Goal: Task Accomplishment & Management: Manage account settings

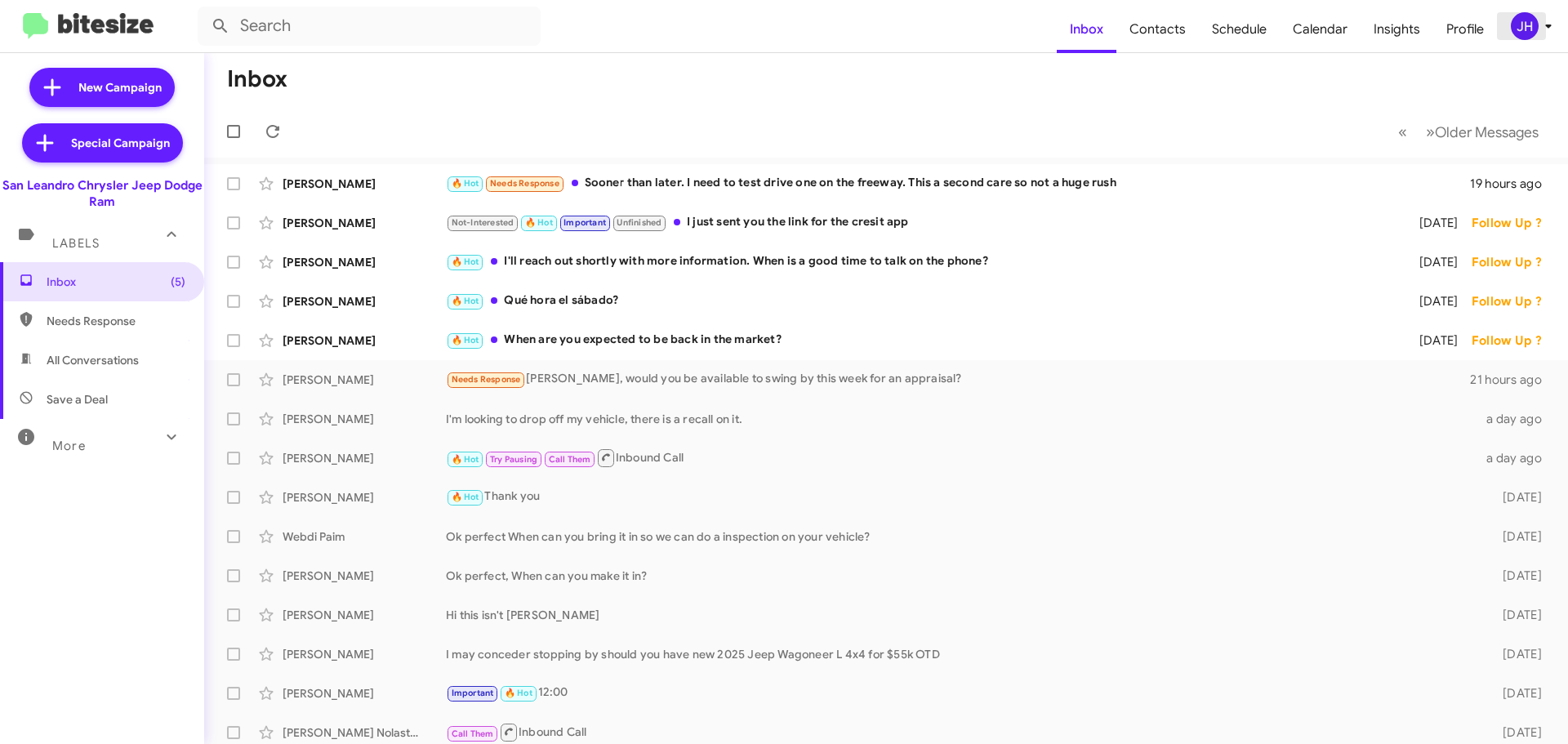
click at [1514, 19] on div "JH" at bounding box center [1524, 26] width 28 height 28
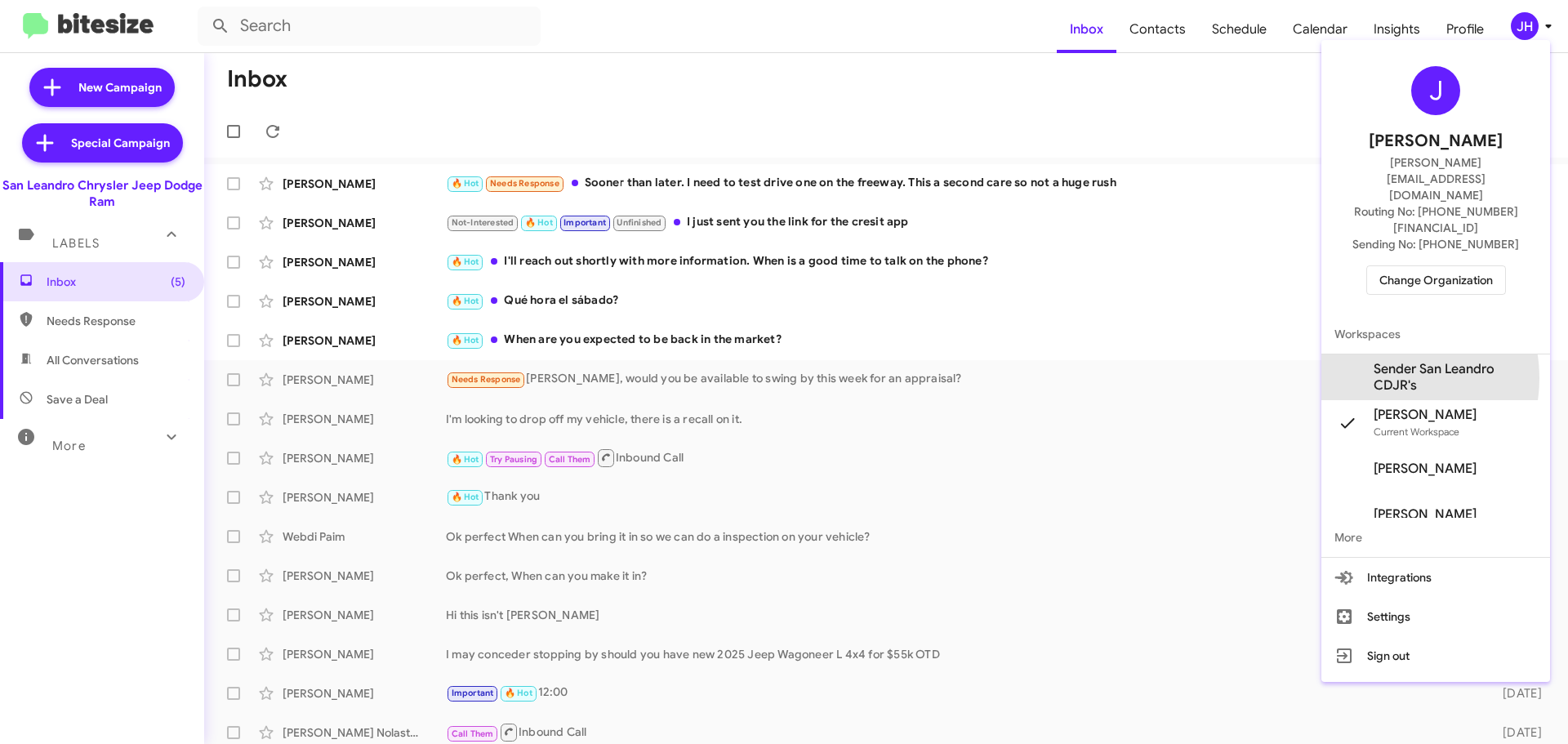
click at [1380, 360] on span "Sender San Leandro CDJR's" at bounding box center [1454, 377] width 163 height 33
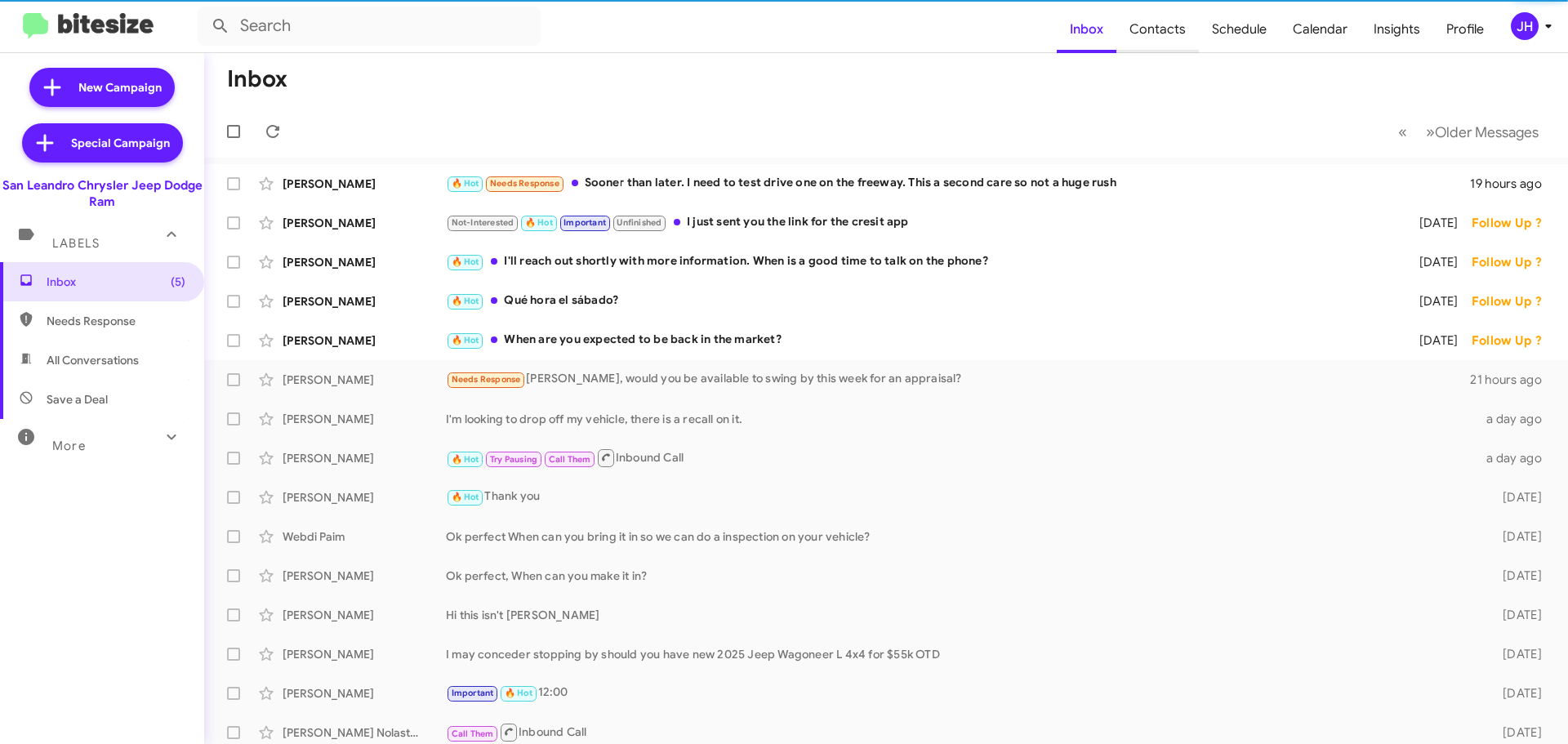
click at [1170, 32] on span "Contacts" at bounding box center [1157, 30] width 82 height 48
type input "in:groups"
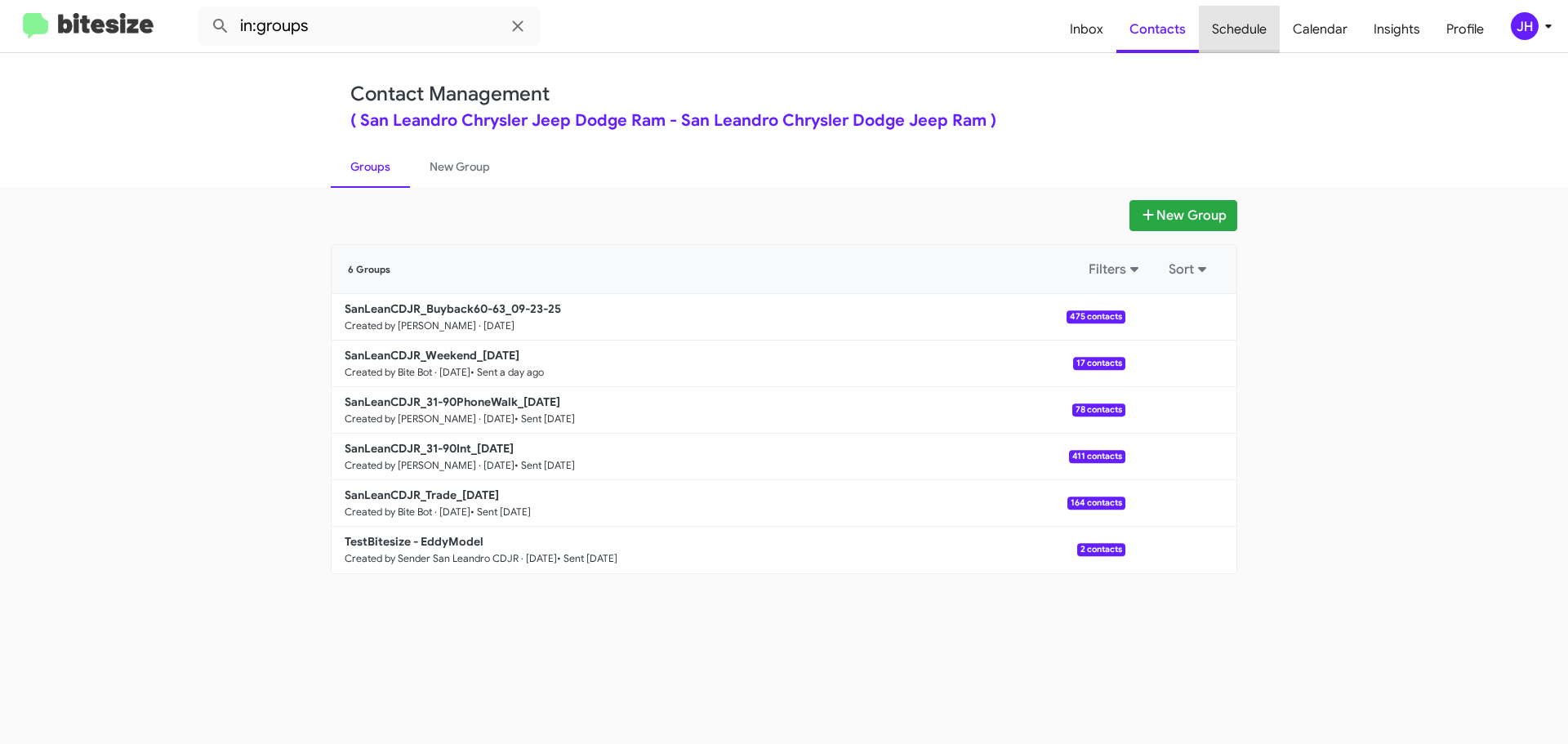
click at [1247, 34] on span "Schedule" at bounding box center [1239, 30] width 81 height 48
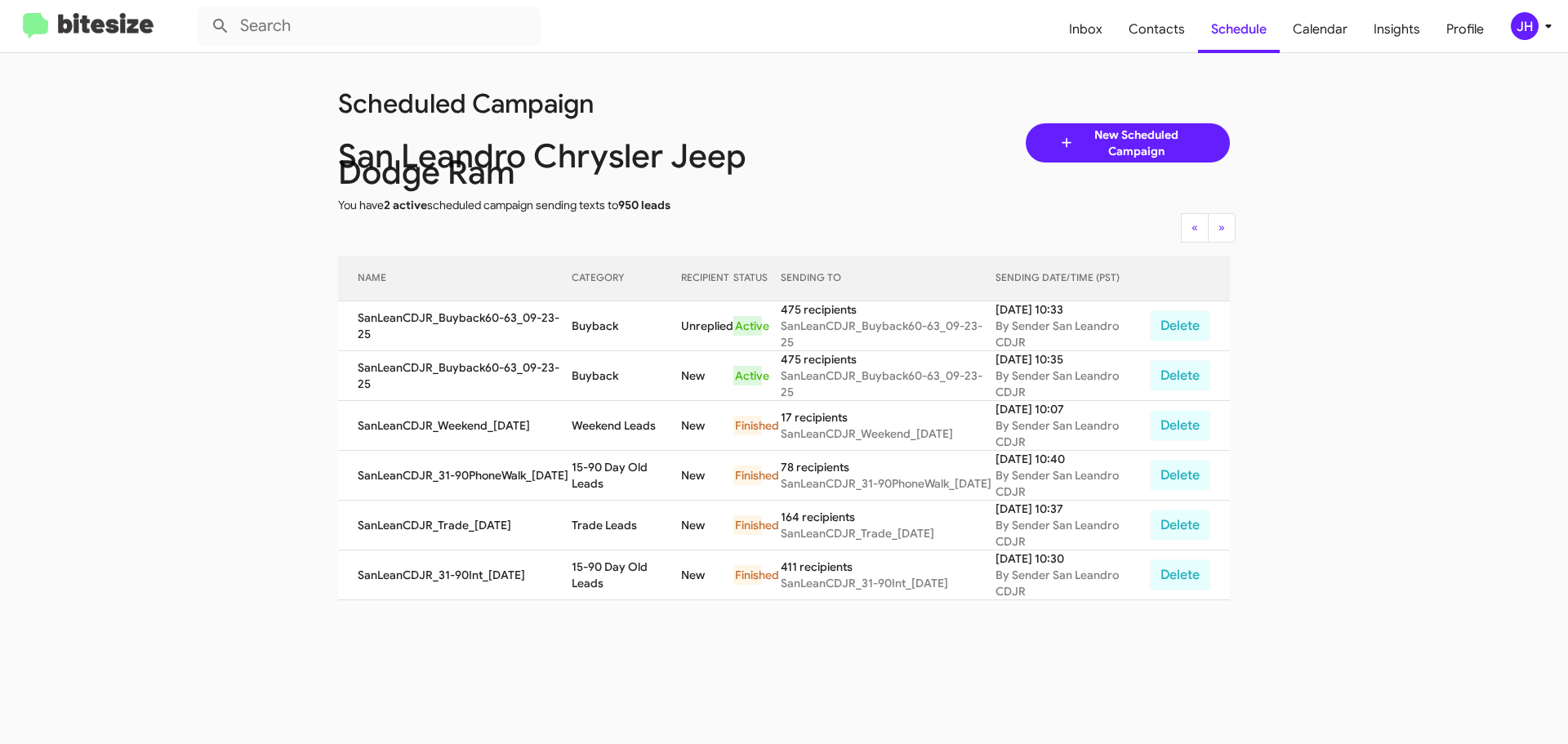
click at [1534, 21] on div "JH" at bounding box center [1524, 26] width 28 height 28
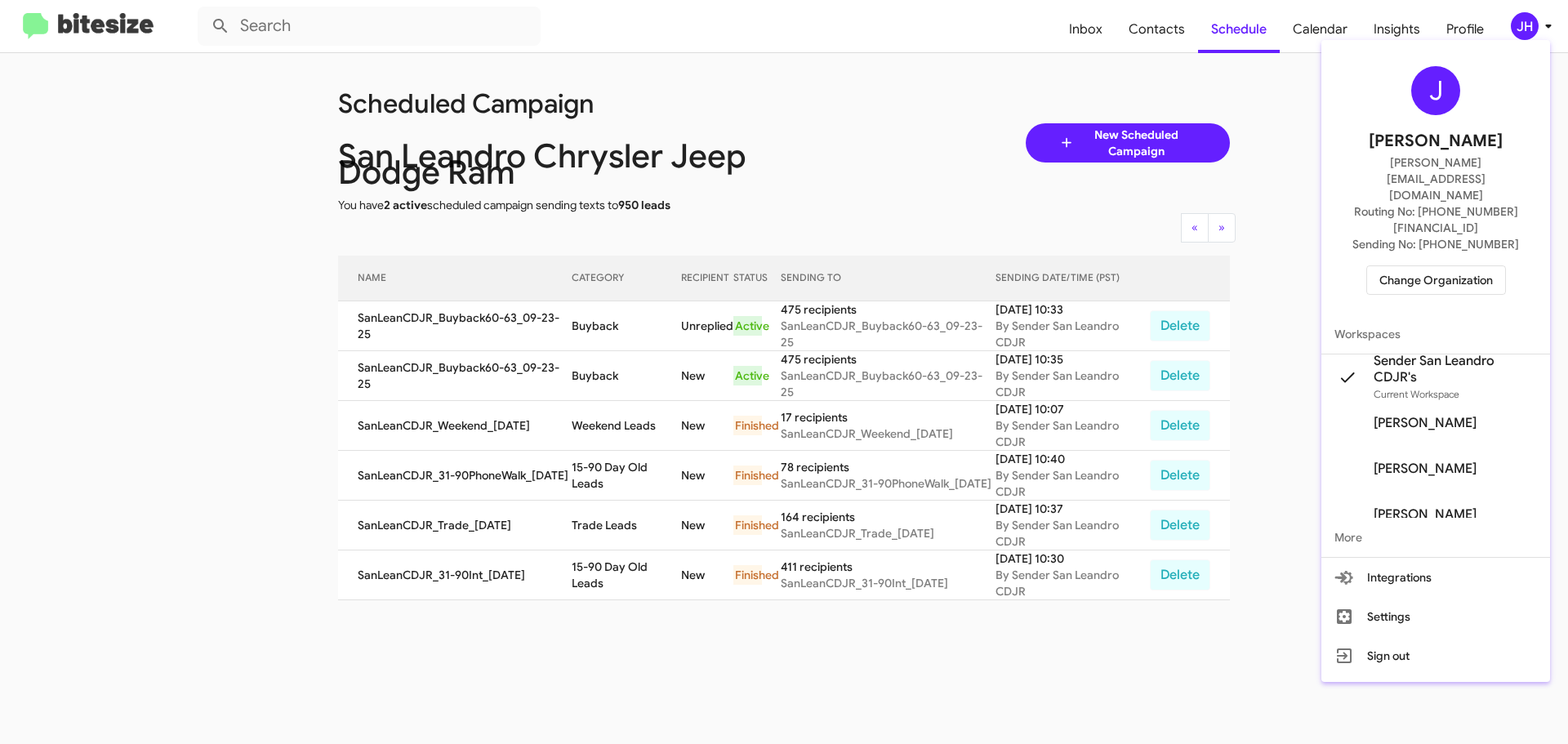
click at [1435, 266] on span "Change Organization" at bounding box center [1435, 280] width 114 height 28
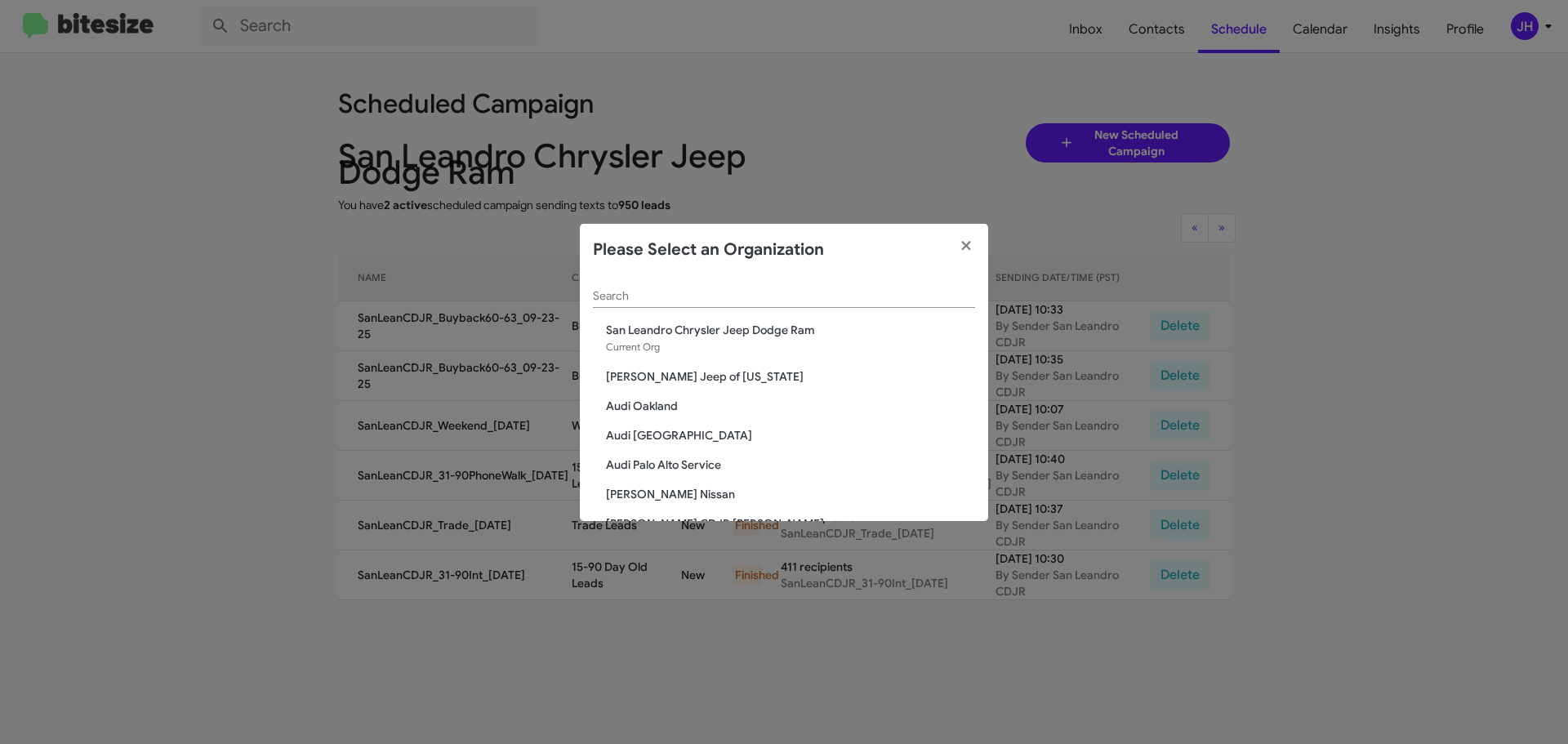
click at [660, 284] on div "Search" at bounding box center [784, 291] width 382 height 32
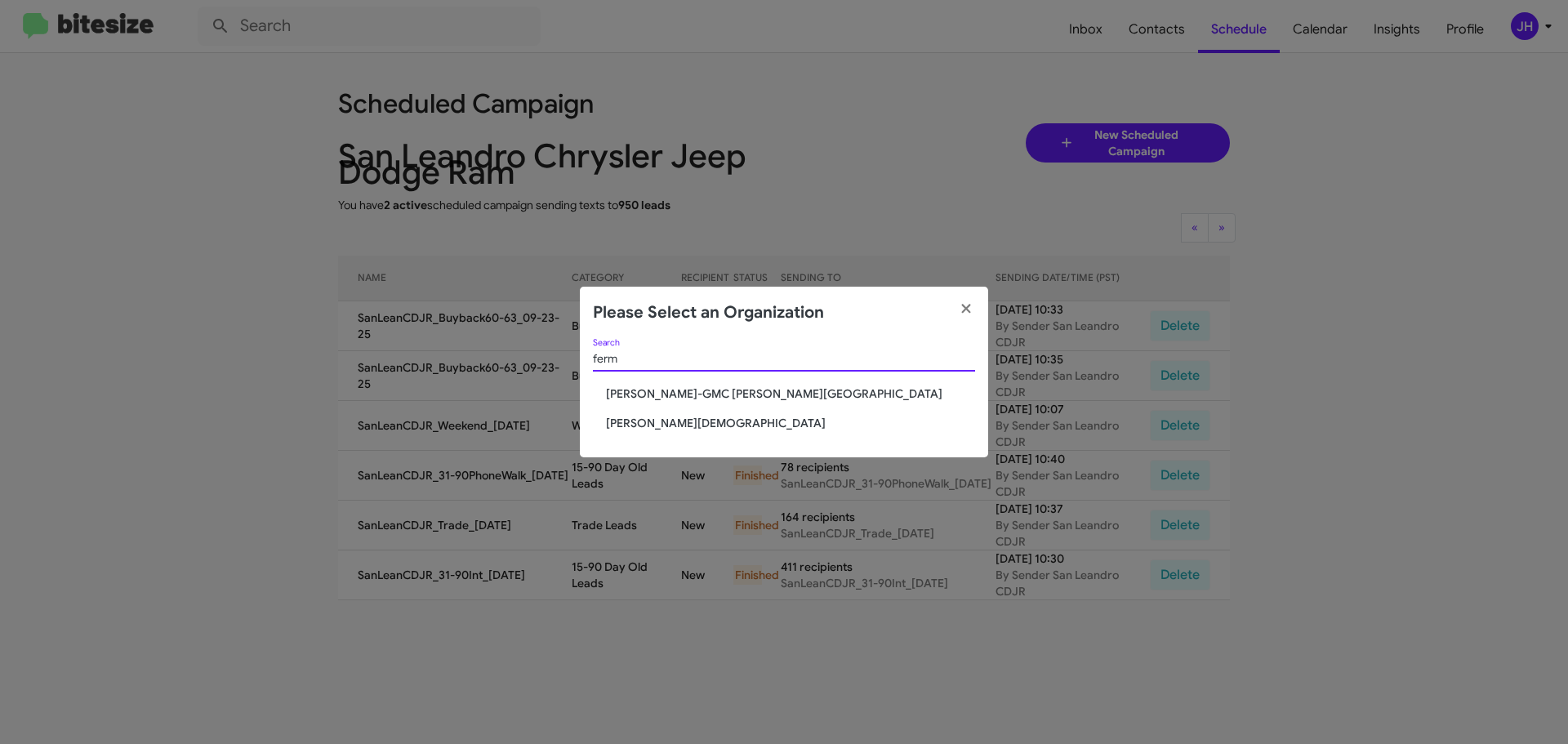
type input "ferm"
click at [661, 416] on span "Ferman Wesley Chapel" at bounding box center [790, 423] width 369 height 16
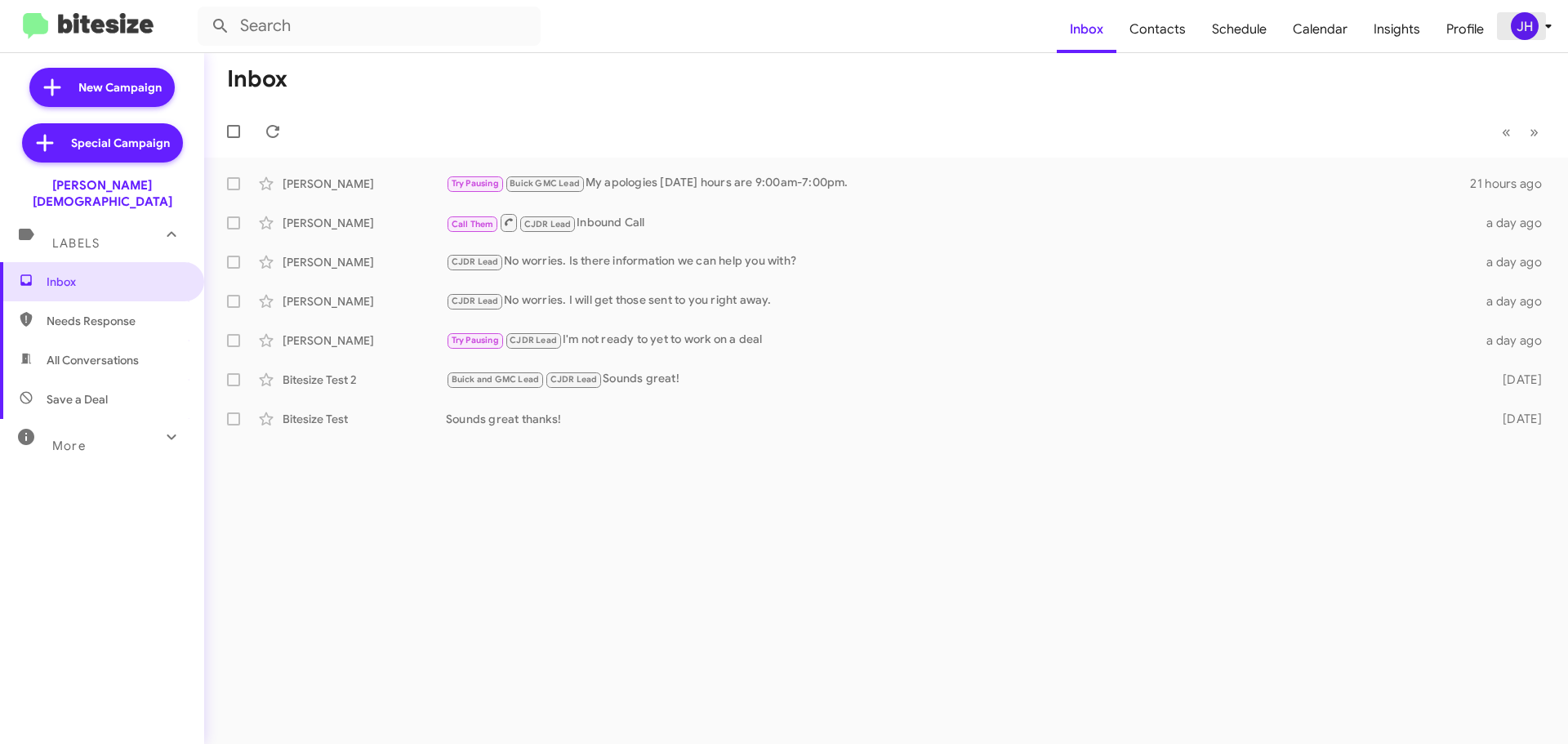
click at [1514, 29] on div "JH" at bounding box center [1524, 26] width 28 height 28
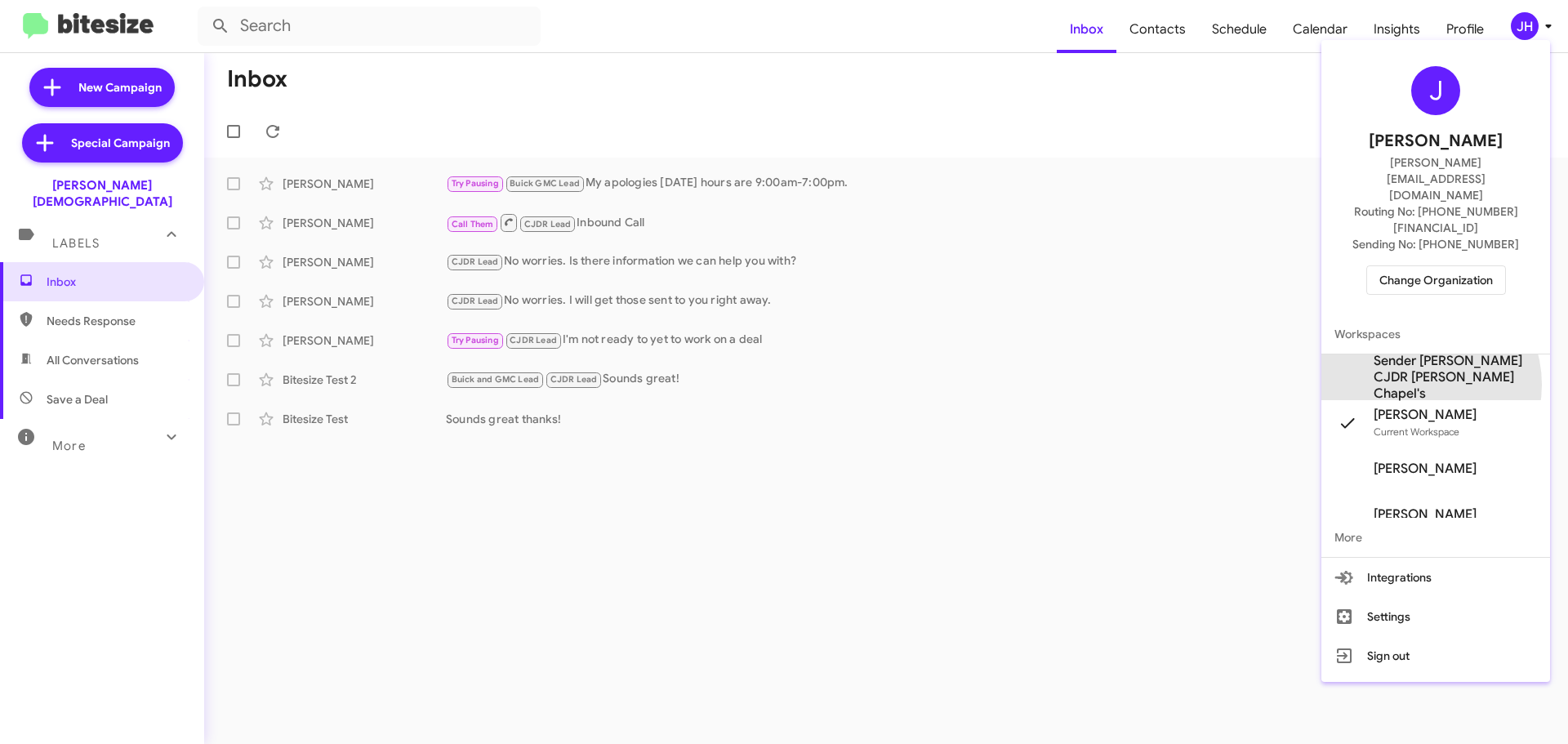
click at [1417, 353] on span "Sender Ferman CJDR Wesley Chapel's" at bounding box center [1454, 378] width 163 height 49
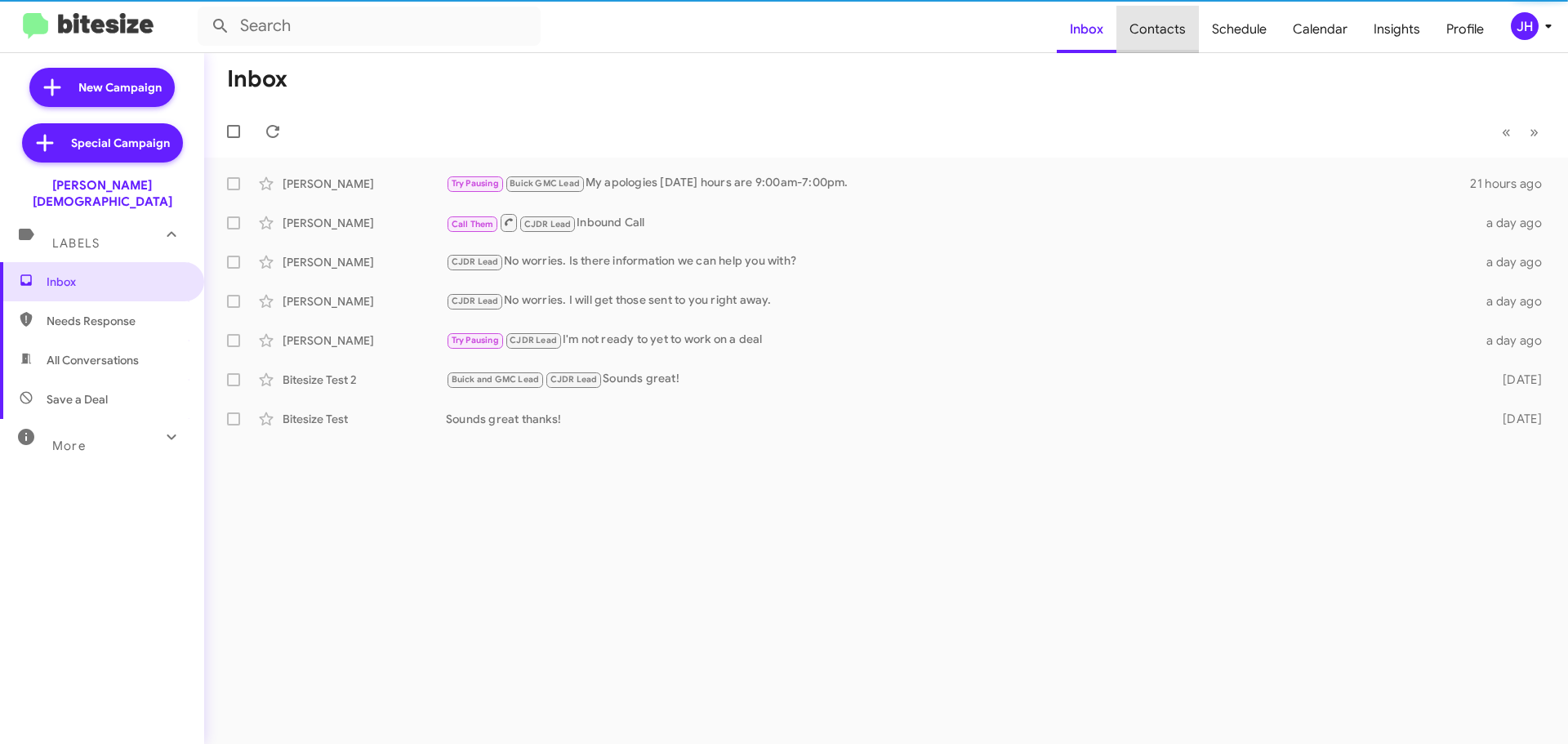
click at [1178, 24] on span "Contacts" at bounding box center [1157, 30] width 82 height 48
type input "in:groups"
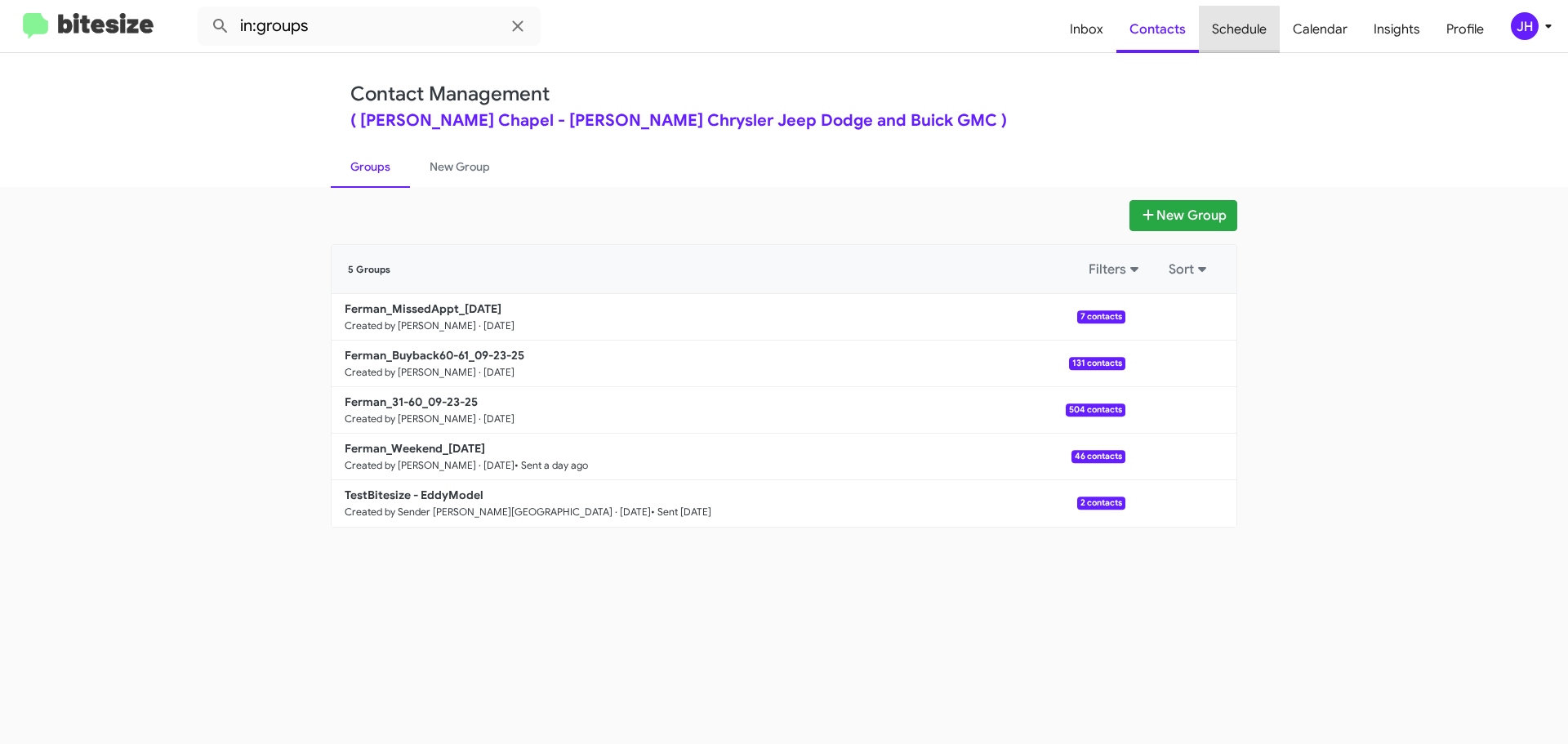
click at [1218, 30] on span "Schedule" at bounding box center [1239, 30] width 81 height 48
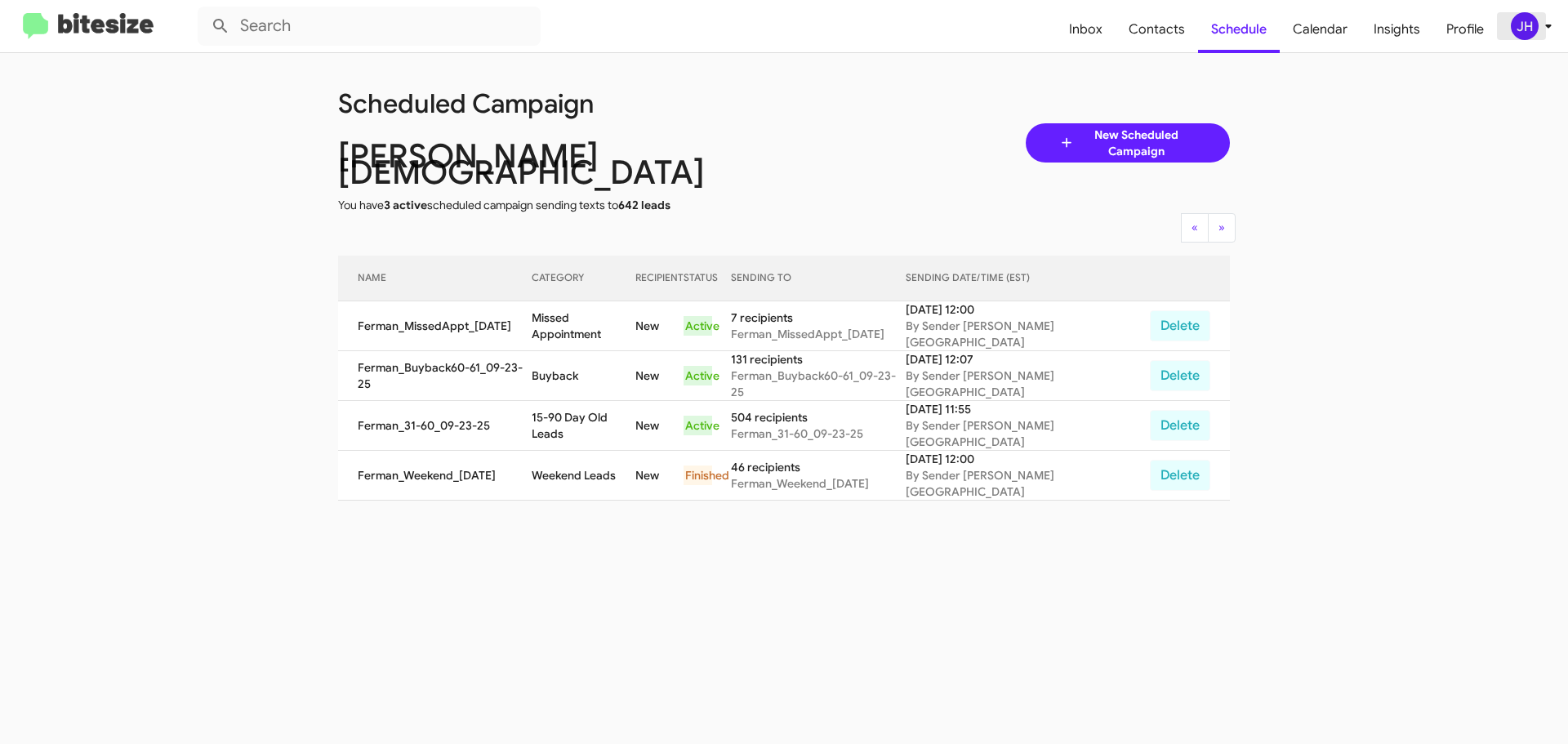
click at [1538, 38] on span "JH" at bounding box center [1534, 26] width 49 height 28
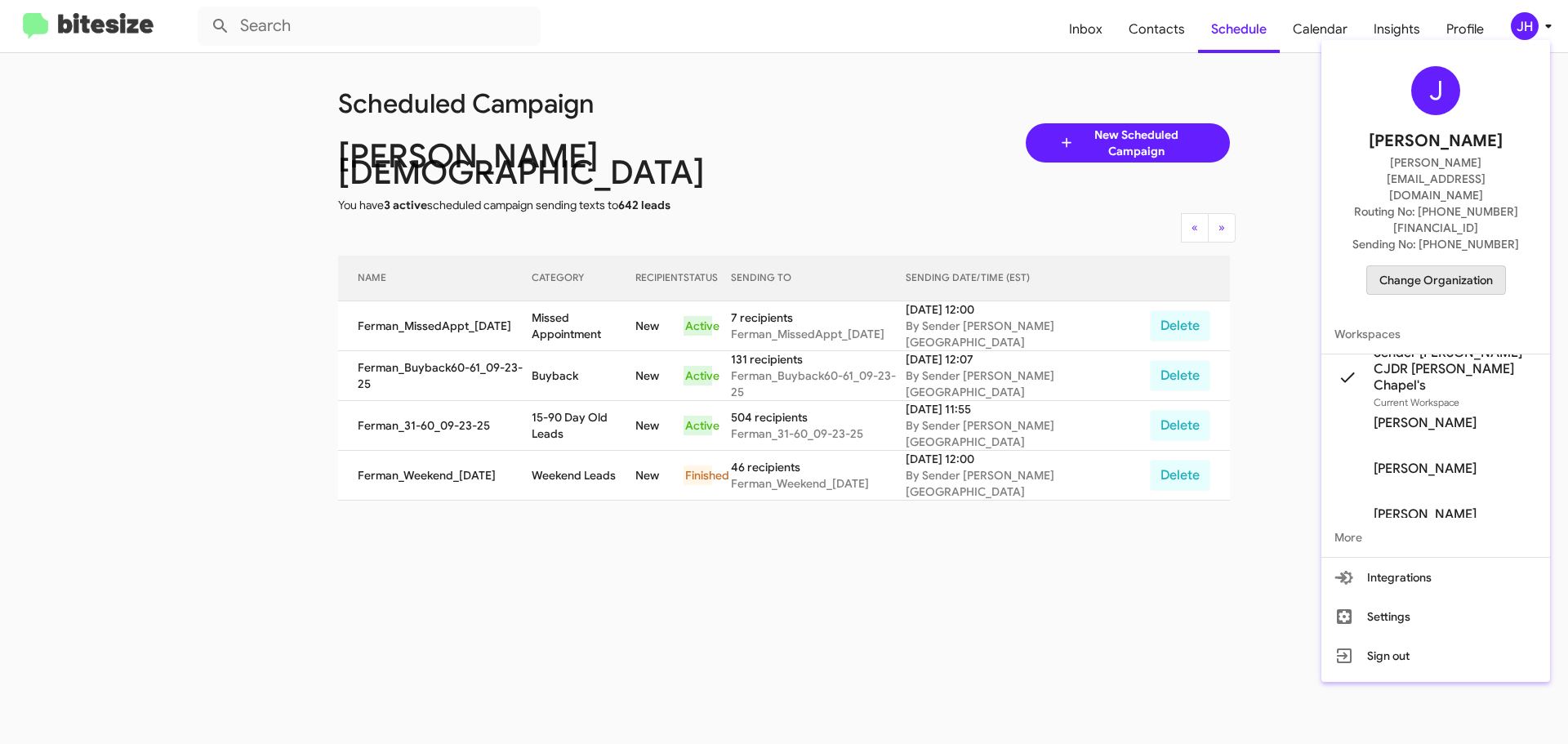
click at [1419, 266] on span "Change Organization" at bounding box center [1435, 280] width 114 height 28
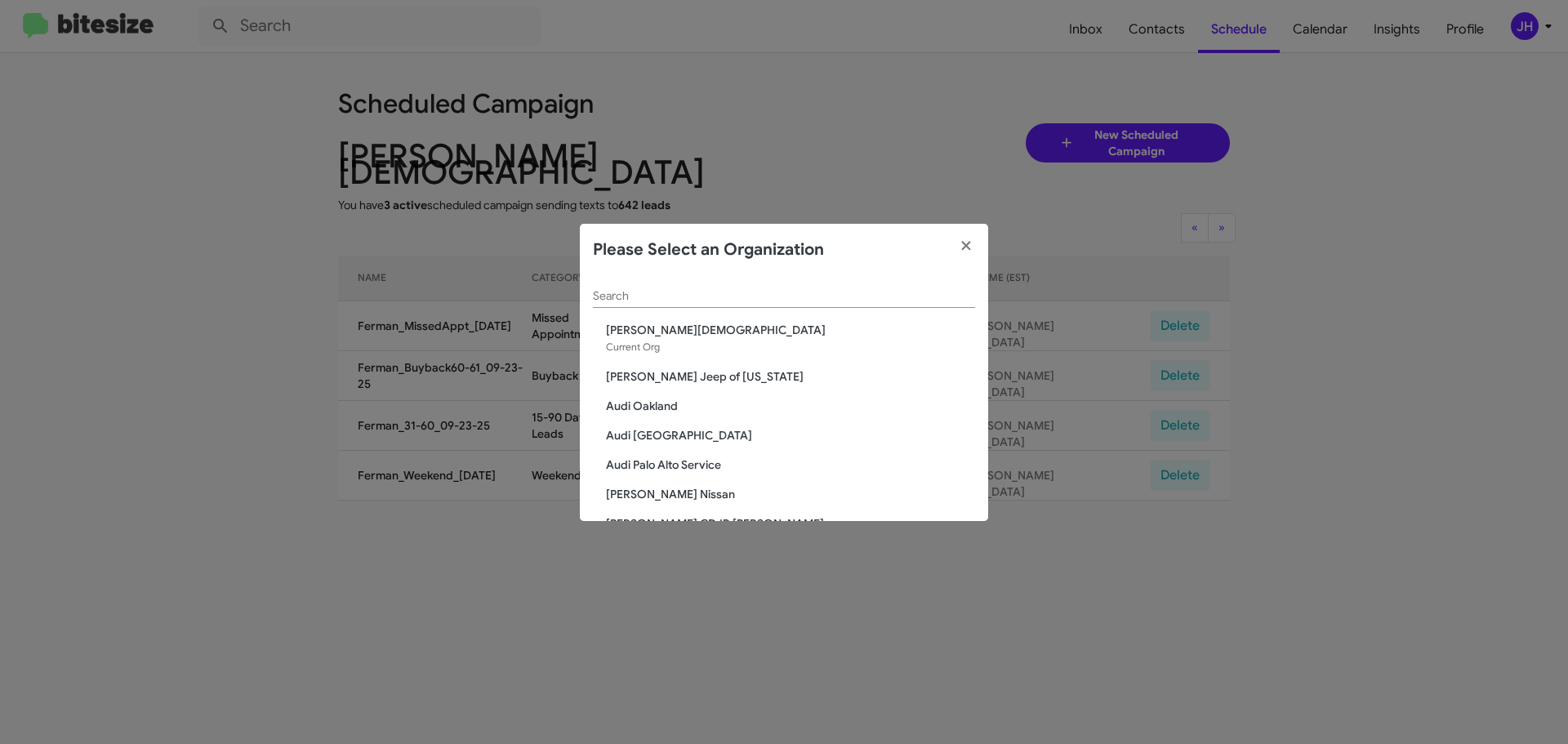
click at [686, 295] on input "Search" at bounding box center [784, 296] width 382 height 13
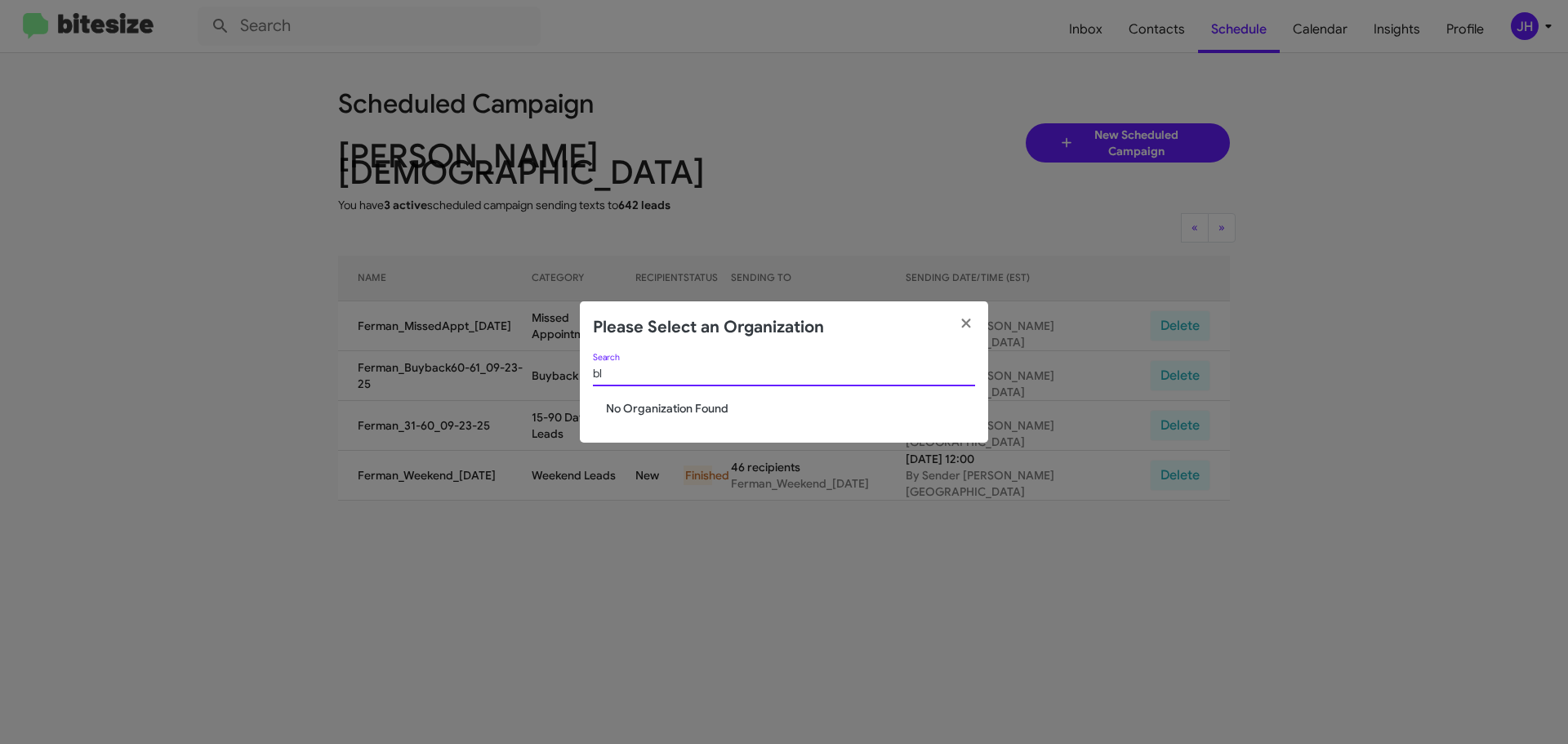
type input "b"
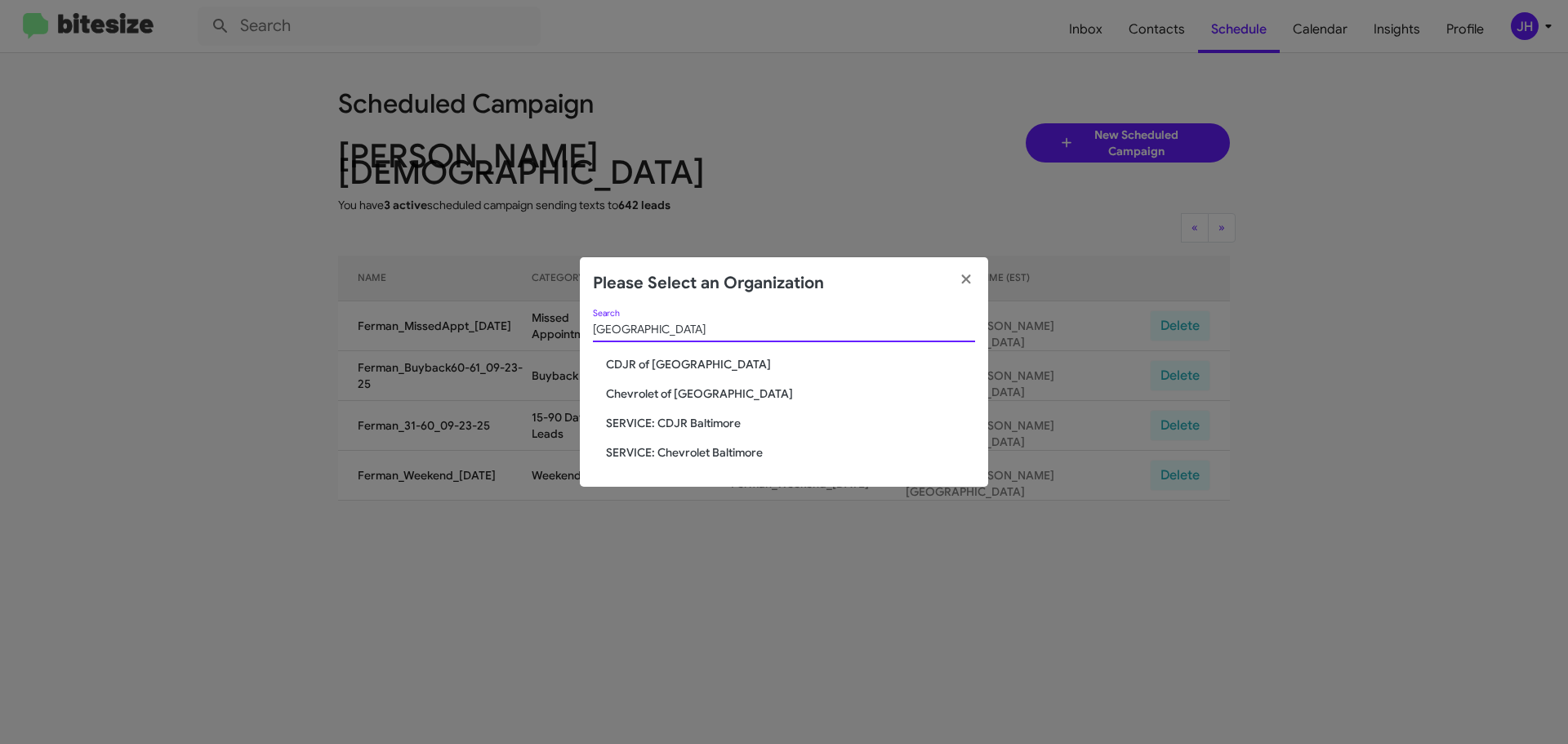
type input "baltimore"
click at [684, 394] on span "Chevrolet of [GEOGRAPHIC_DATA]" at bounding box center [790, 393] width 369 height 16
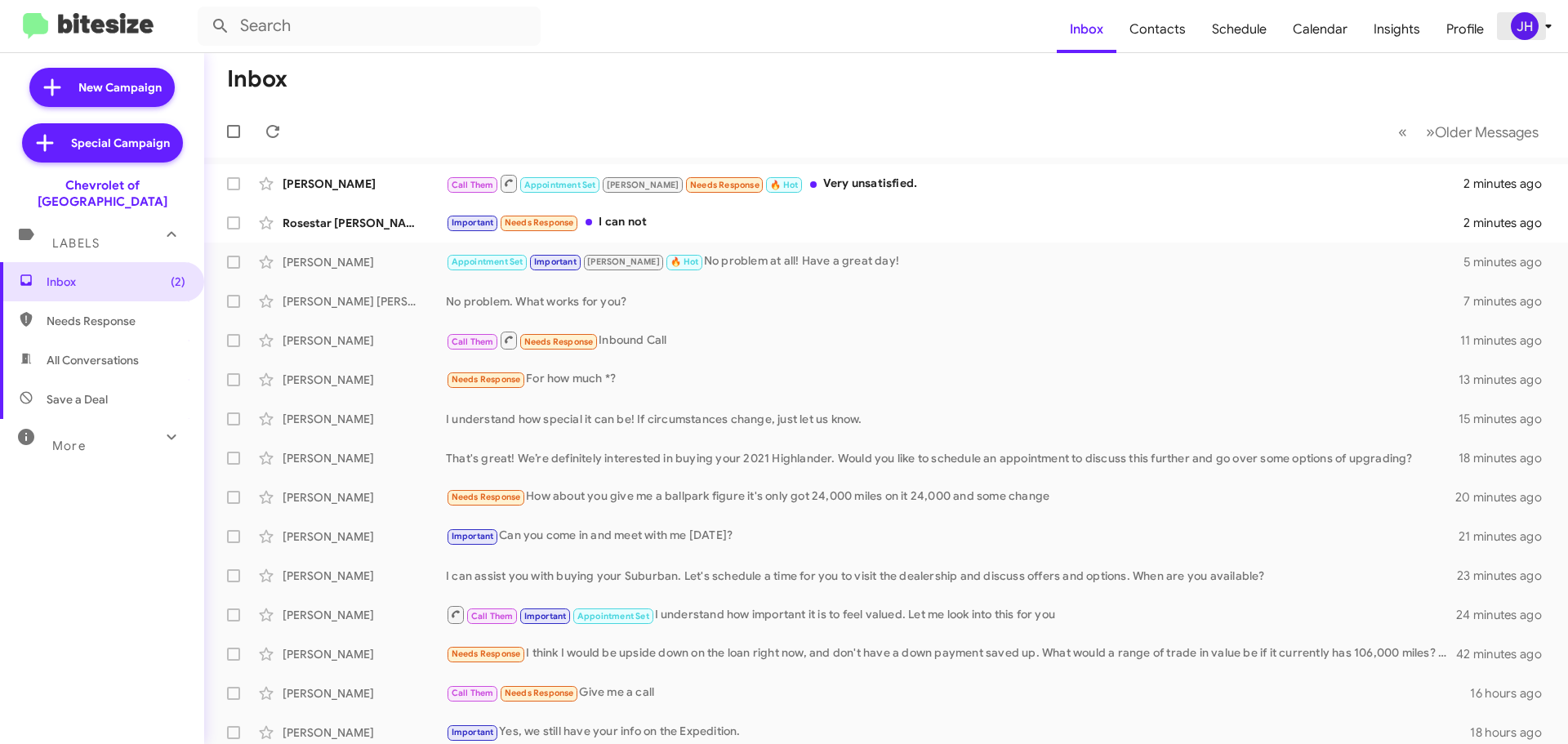
click at [1534, 21] on div "JH" at bounding box center [1524, 26] width 28 height 28
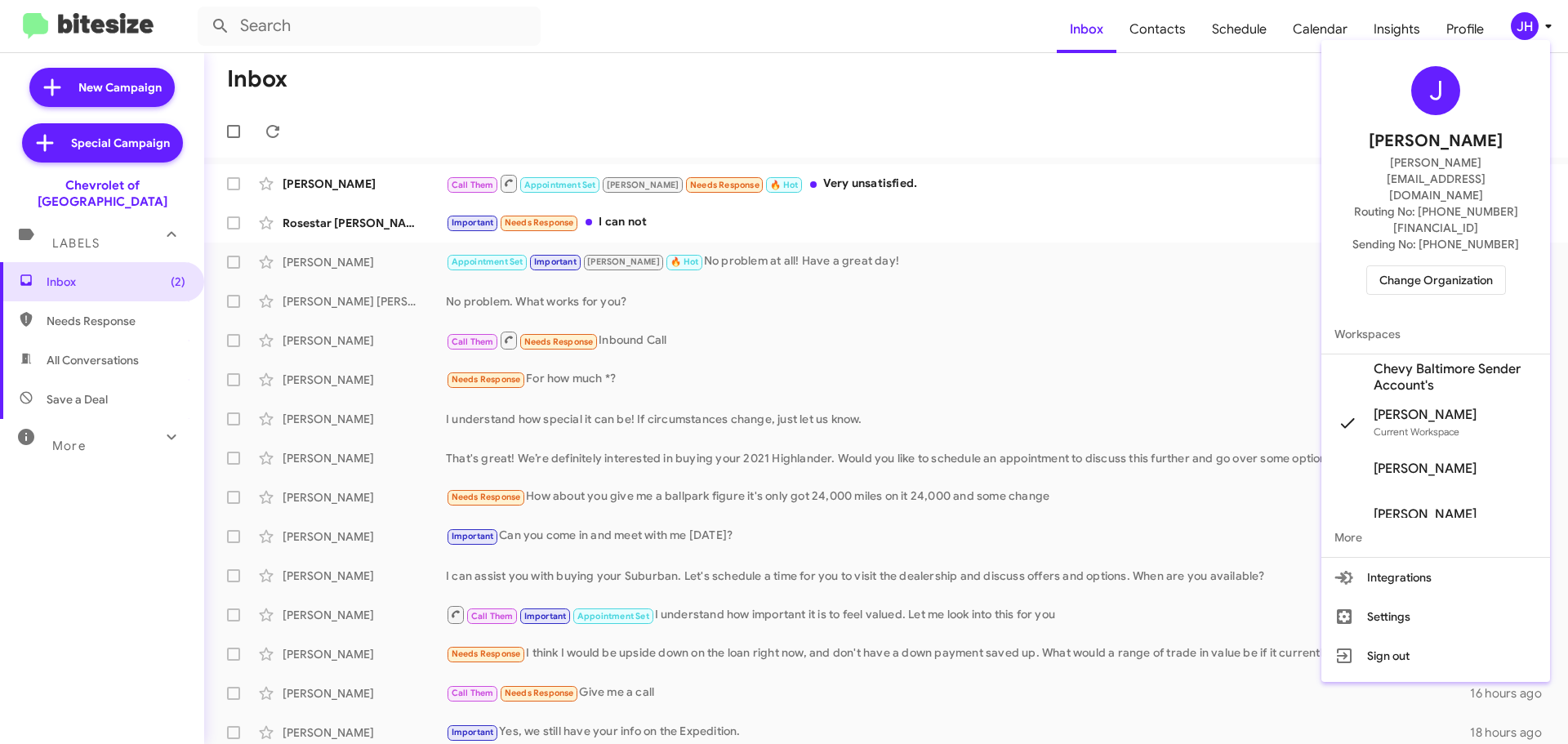
click at [1421, 360] on span "Chevy Baltimore Sender Account's" at bounding box center [1454, 377] width 163 height 33
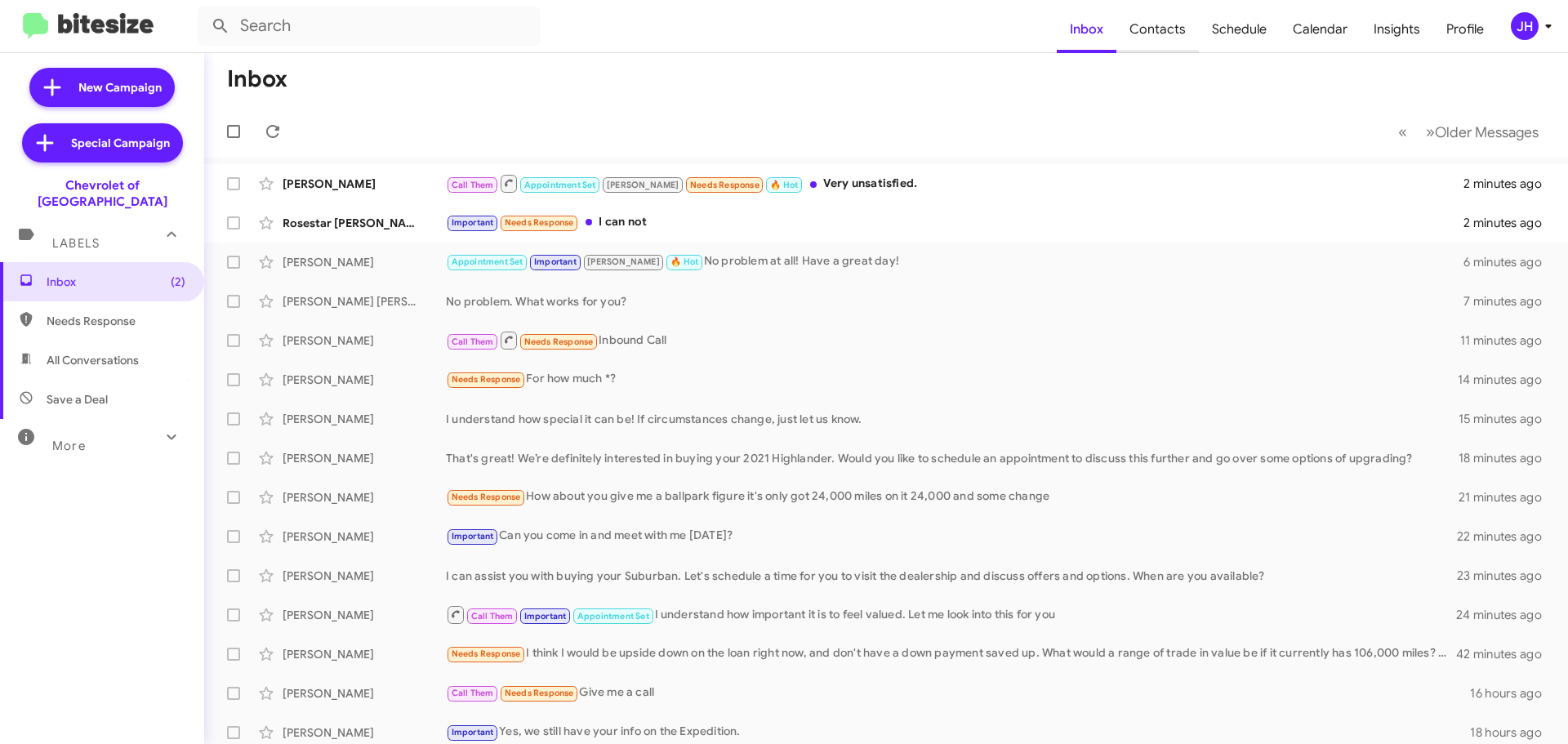
click at [1172, 35] on span "Contacts" at bounding box center [1157, 30] width 82 height 48
type input "in:groups"
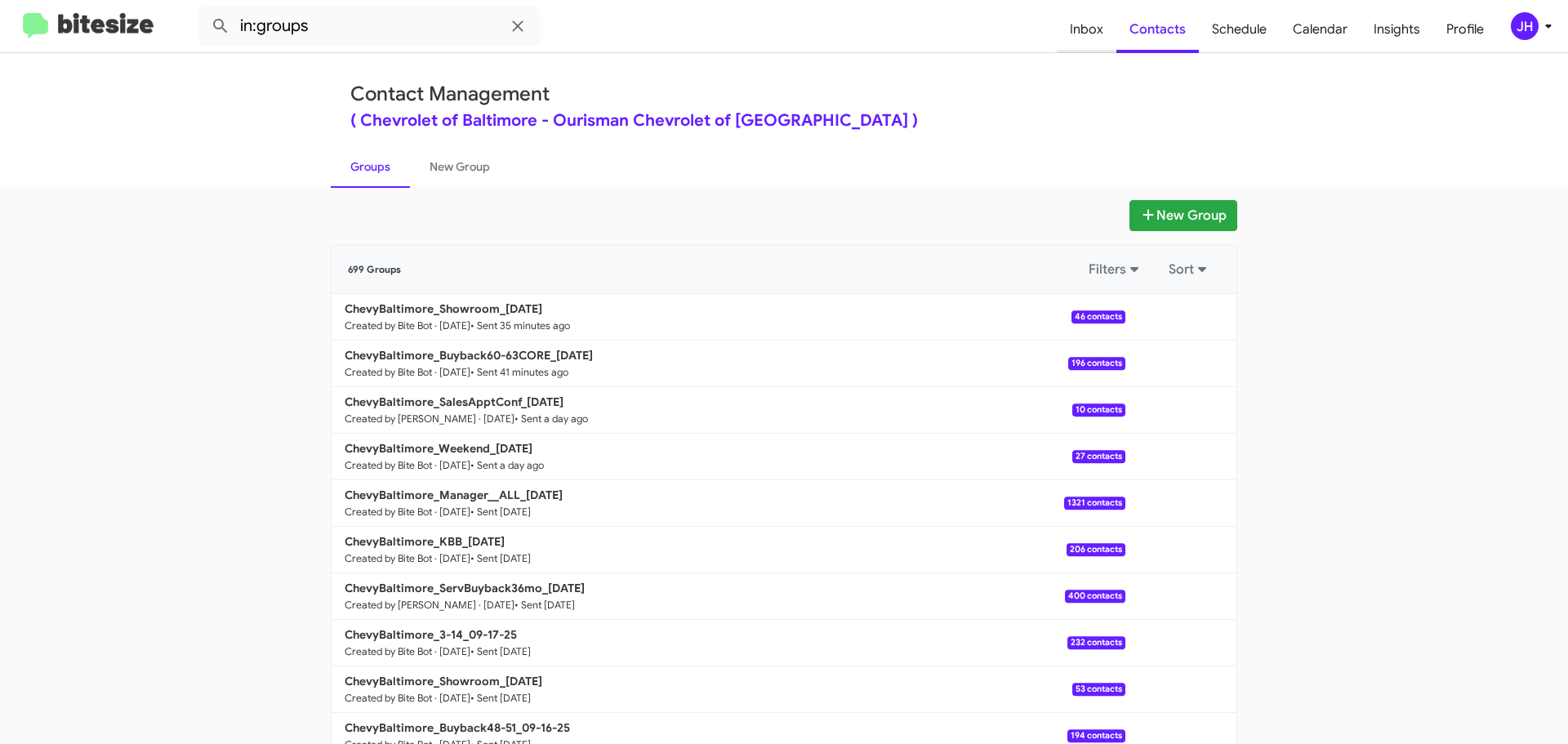
click at [1105, 38] on span "Inbox" at bounding box center [1086, 30] width 59 height 48
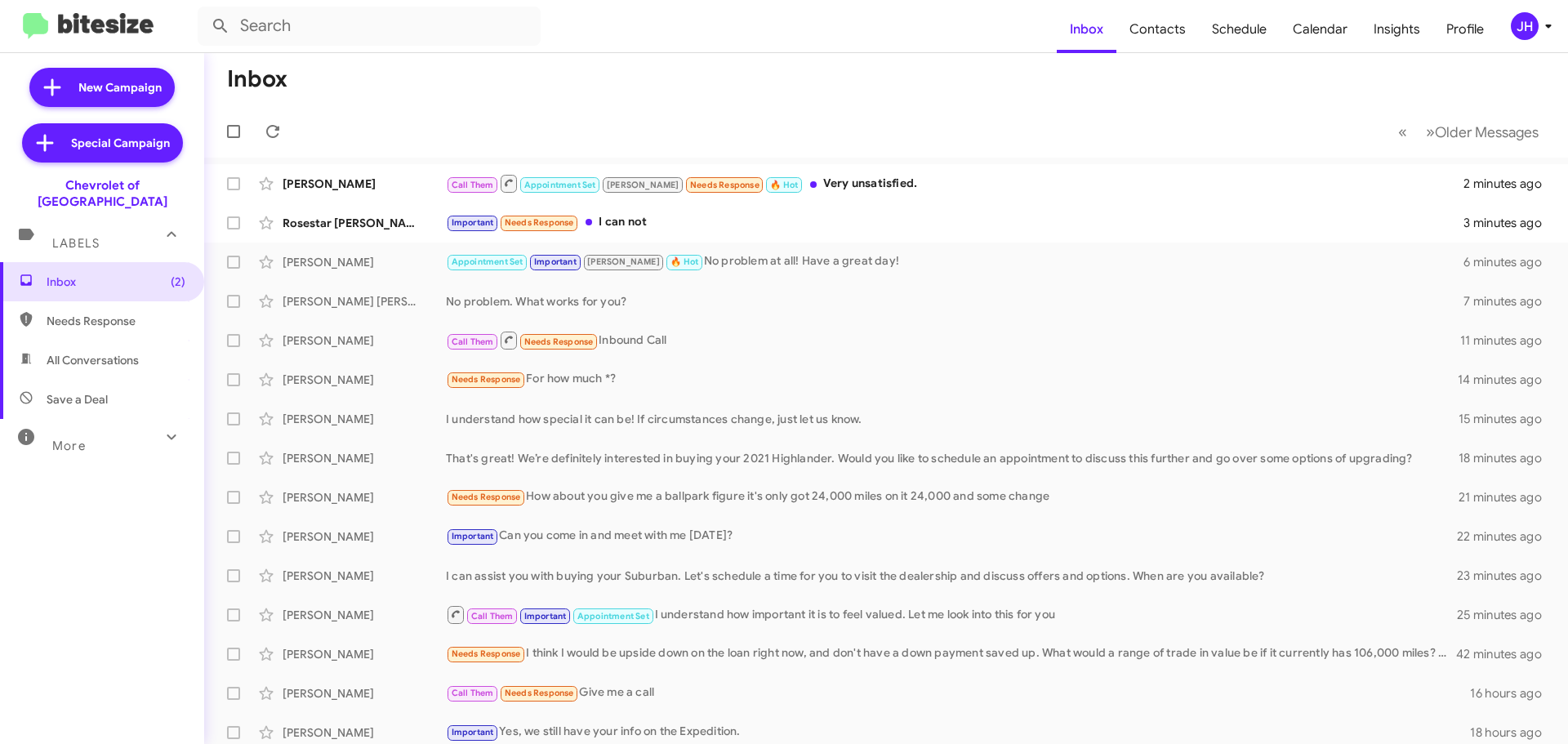
click at [95, 428] on div "More" at bounding box center [86, 439] width 146 height 30
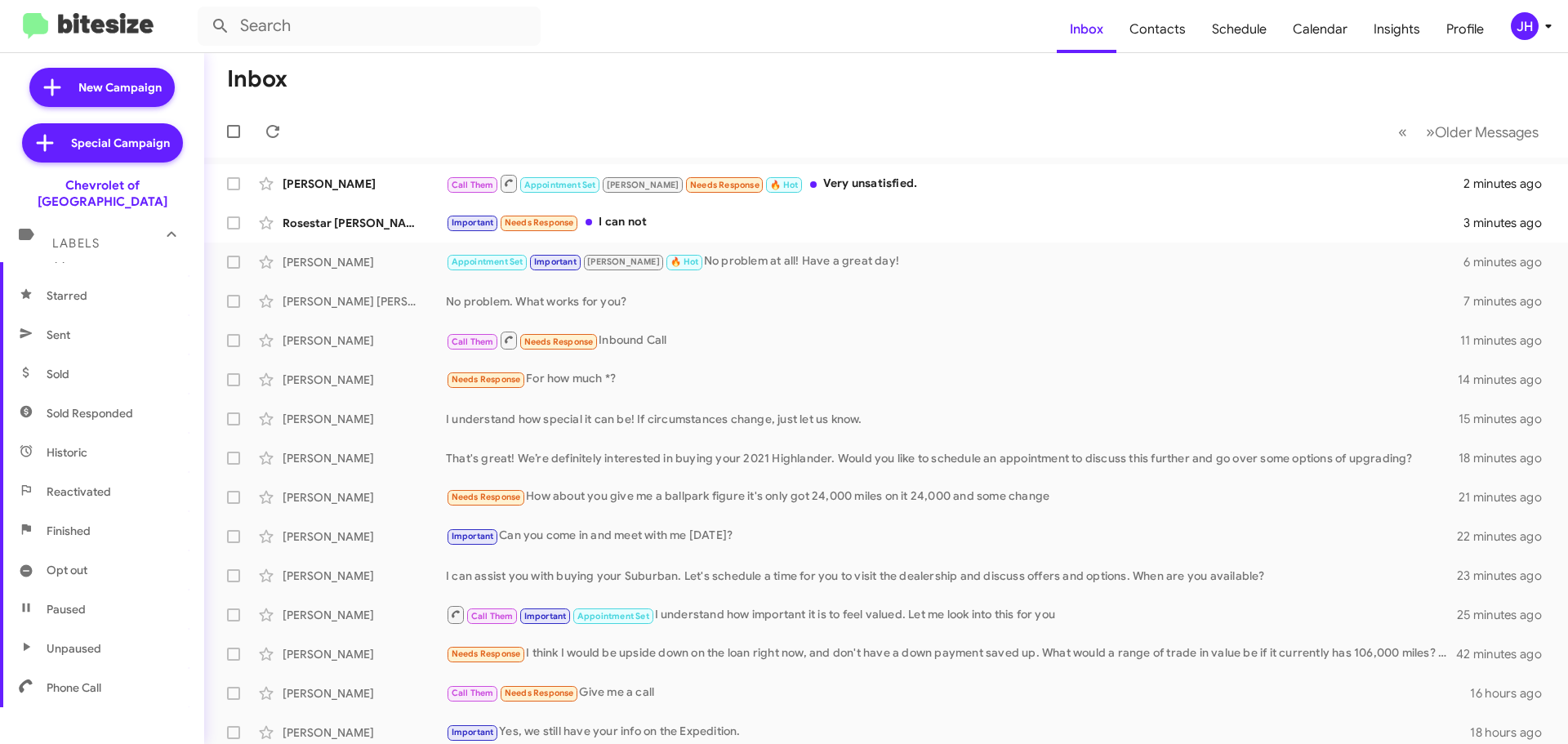
scroll to position [324, 0]
click at [106, 321] on span "Sent" at bounding box center [102, 323] width 204 height 40
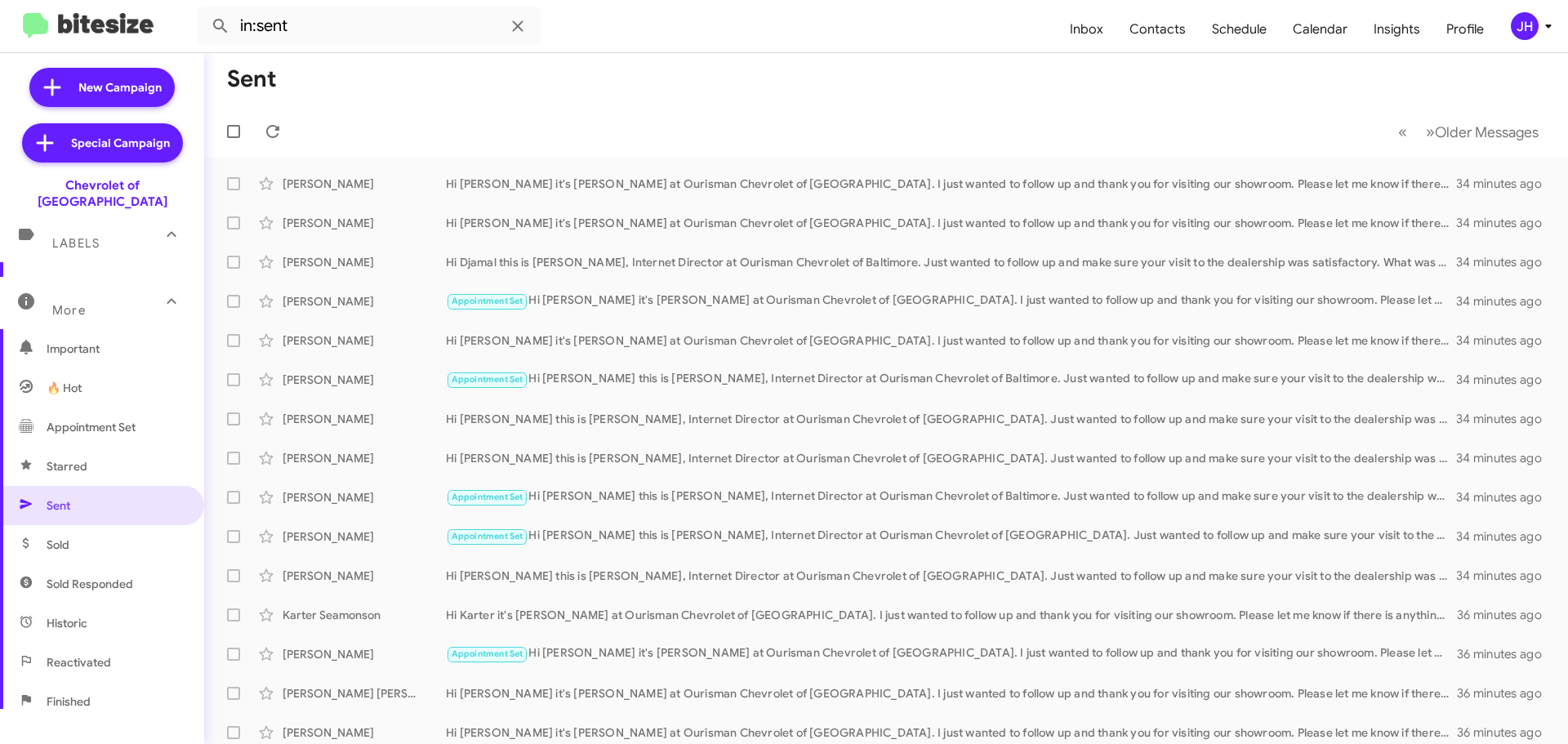
scroll to position [79, 0]
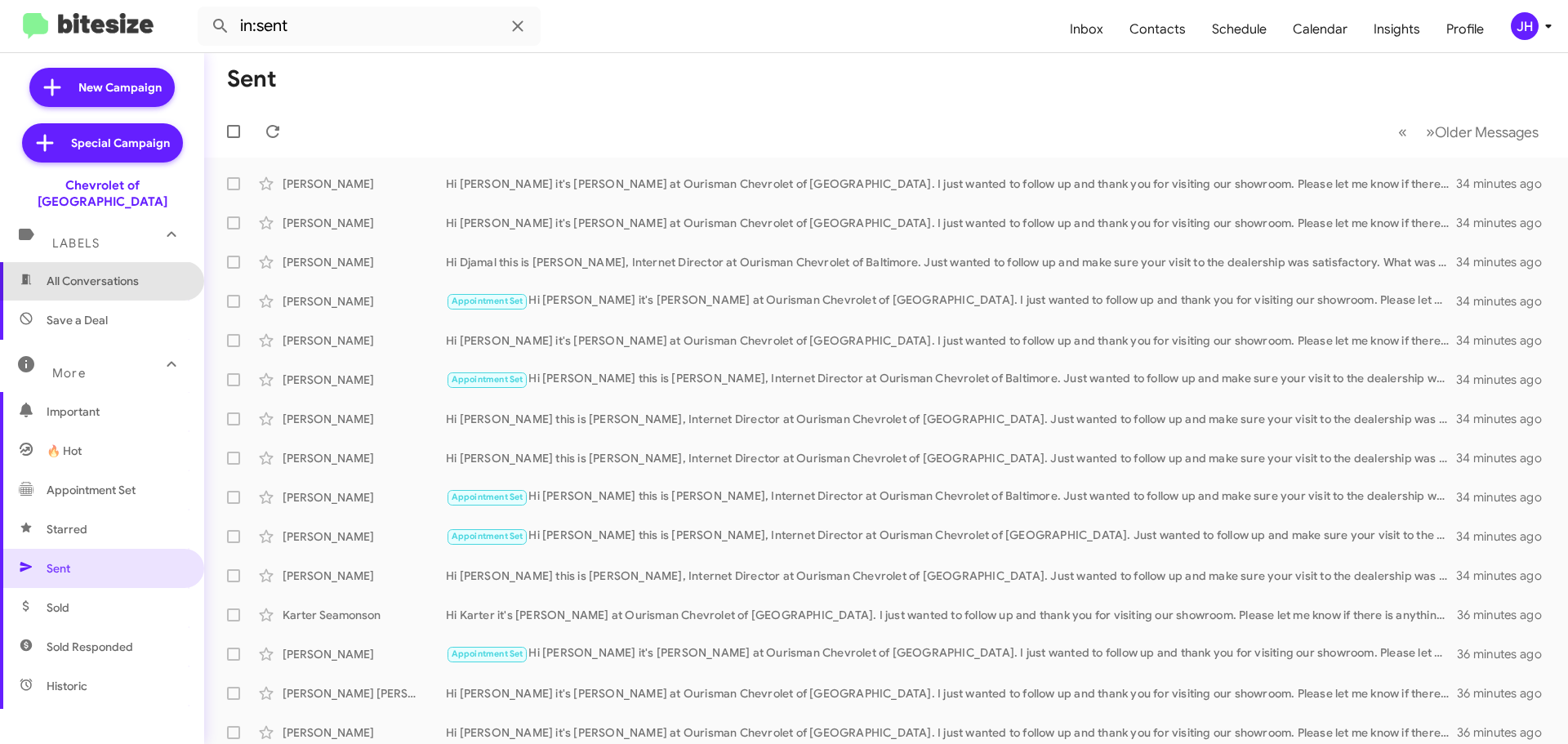
click at [142, 274] on span "All Conversations" at bounding box center [102, 281] width 204 height 40
type input "in:all-conversations"
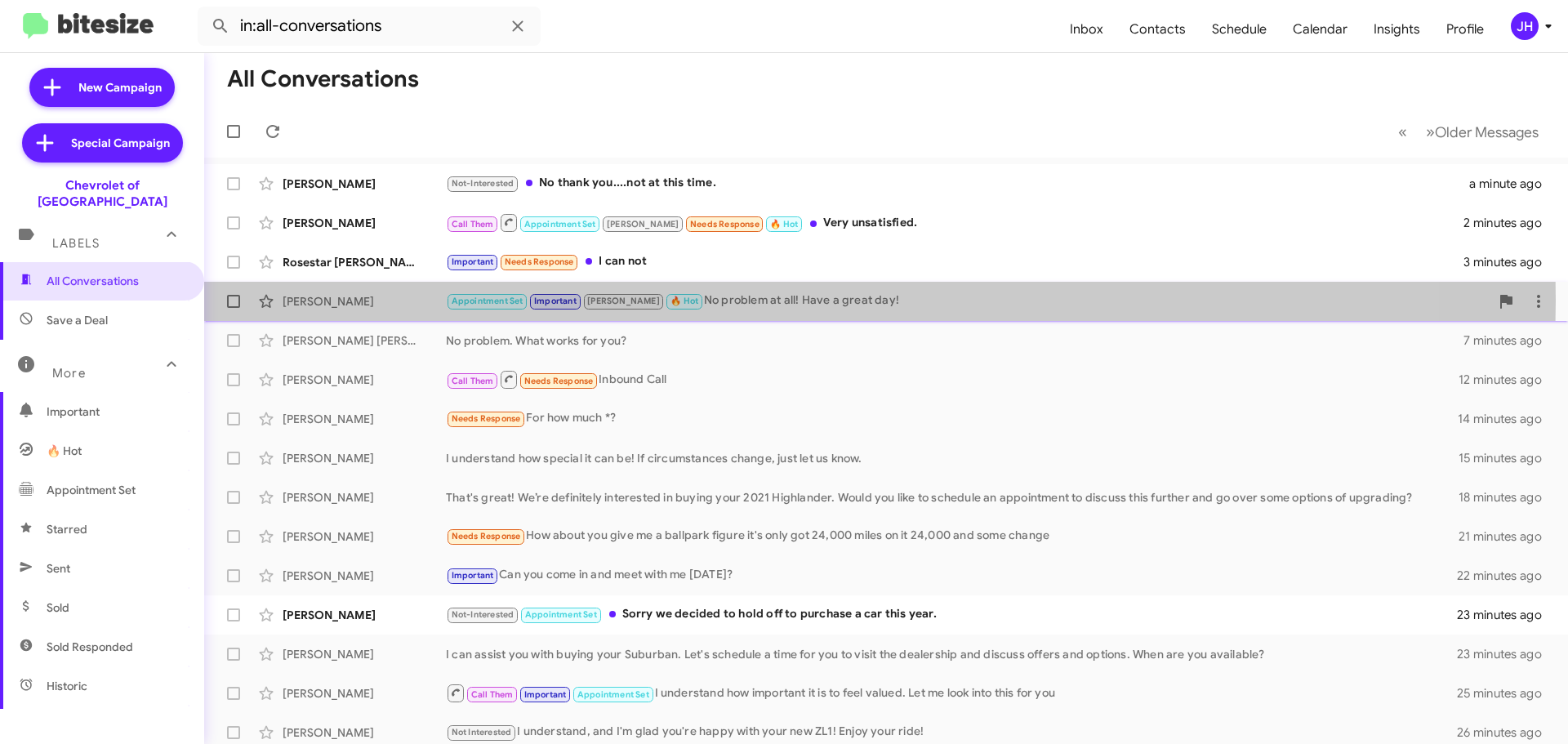
click at [770, 300] on div "Appointment Set Important [PERSON_NAME] 🔥 Hot No problem at all! Have a great d…" at bounding box center [968, 300] width 1044 height 19
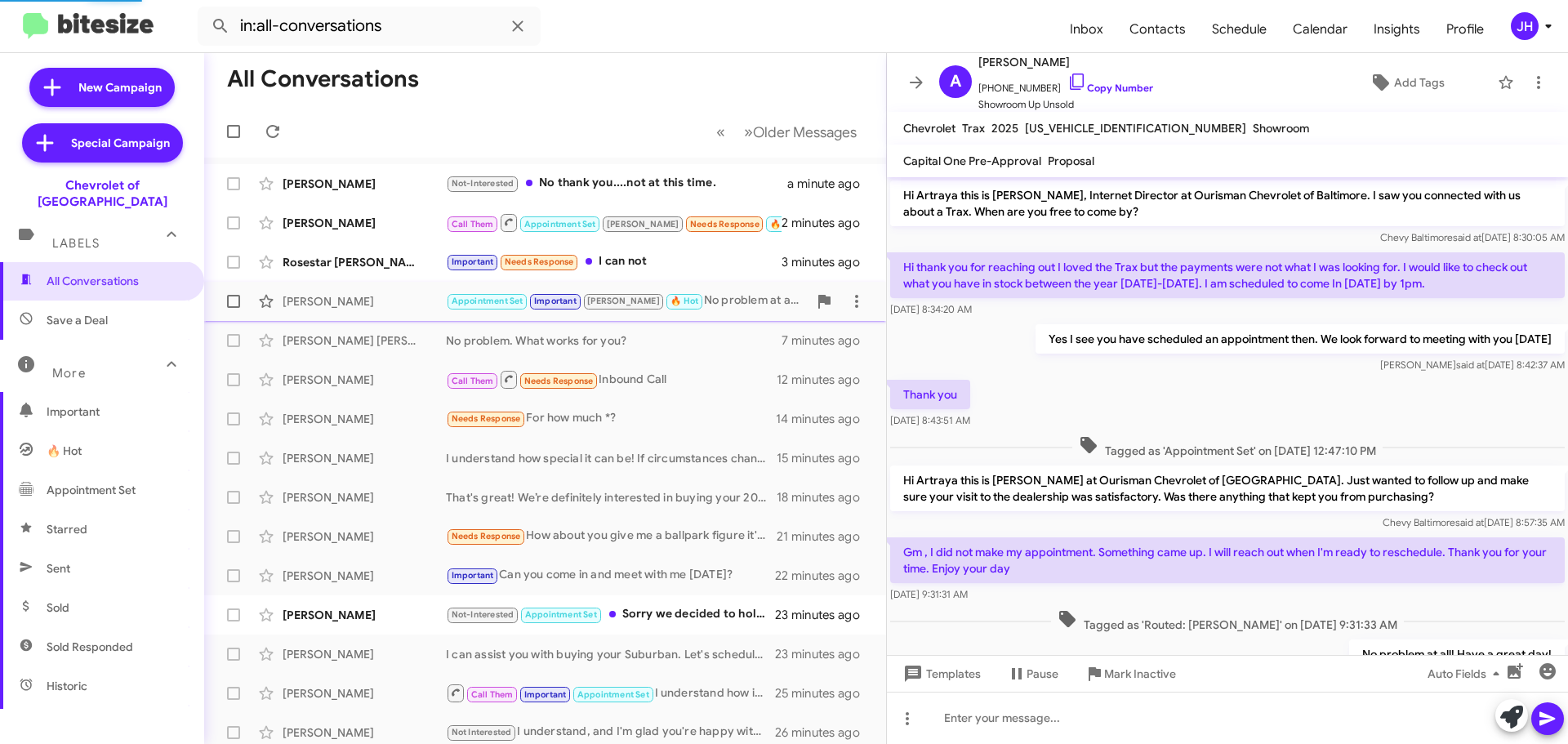
scroll to position [73, 0]
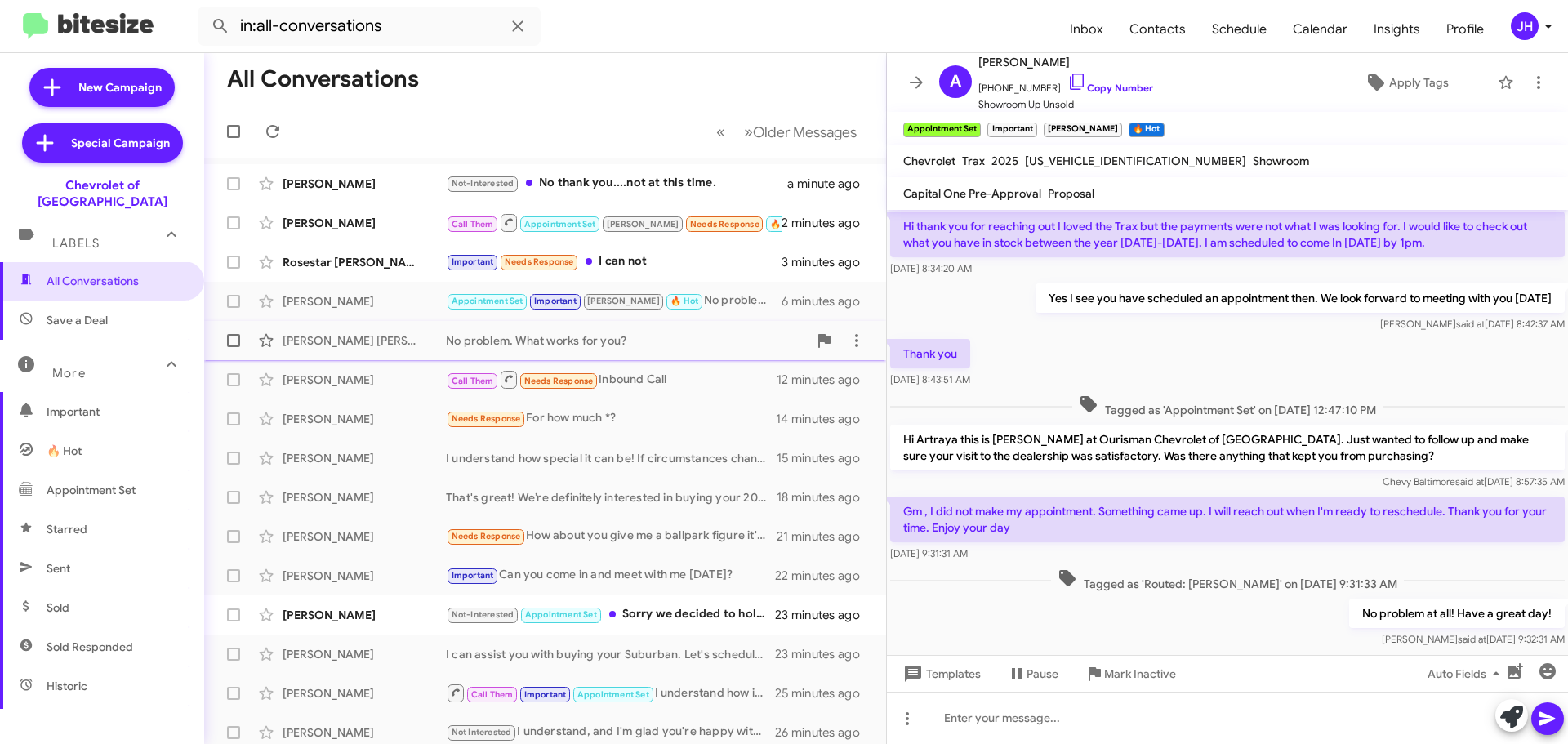
click at [742, 346] on div "No problem. What works for you?" at bounding box center [626, 341] width 361 height 16
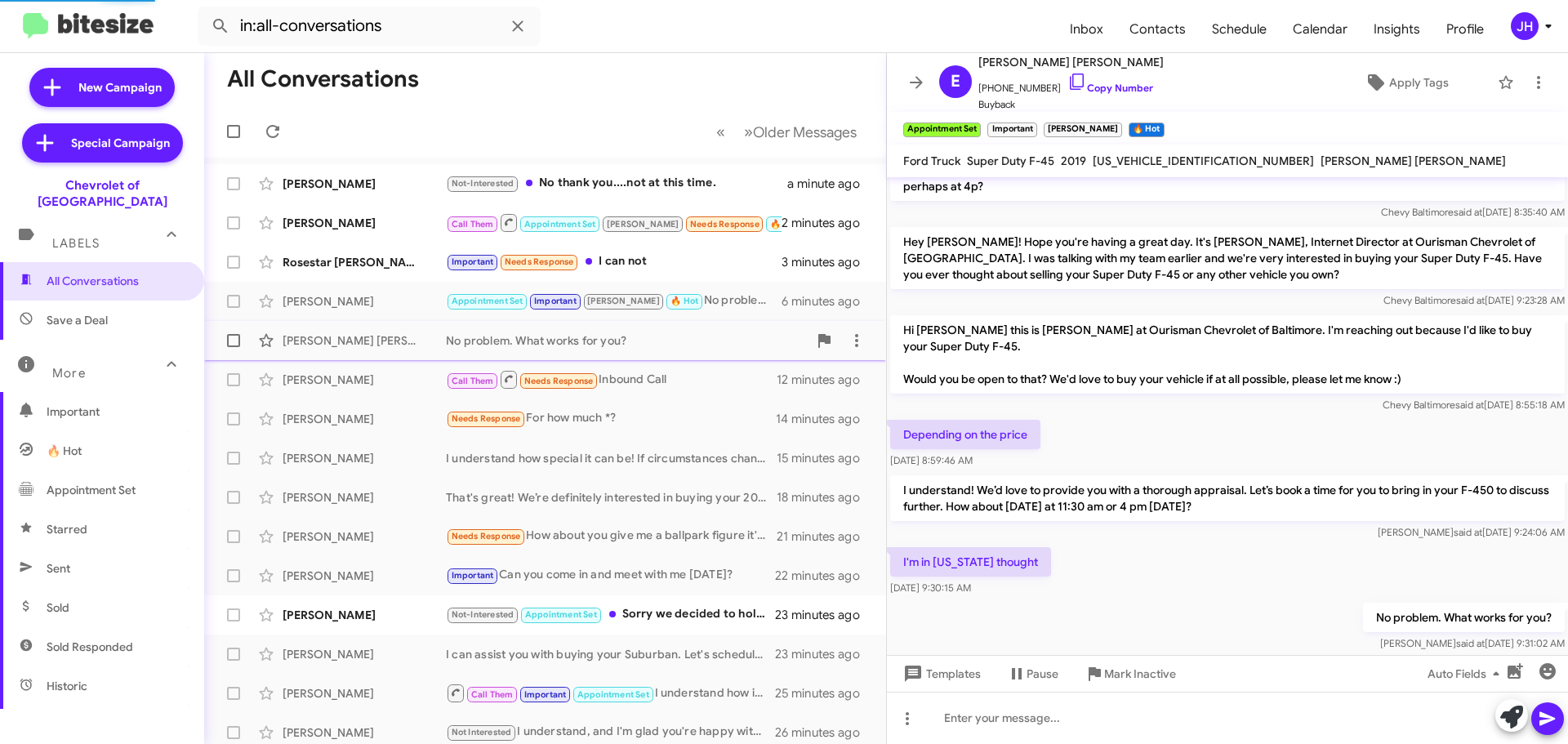
scroll to position [146, 0]
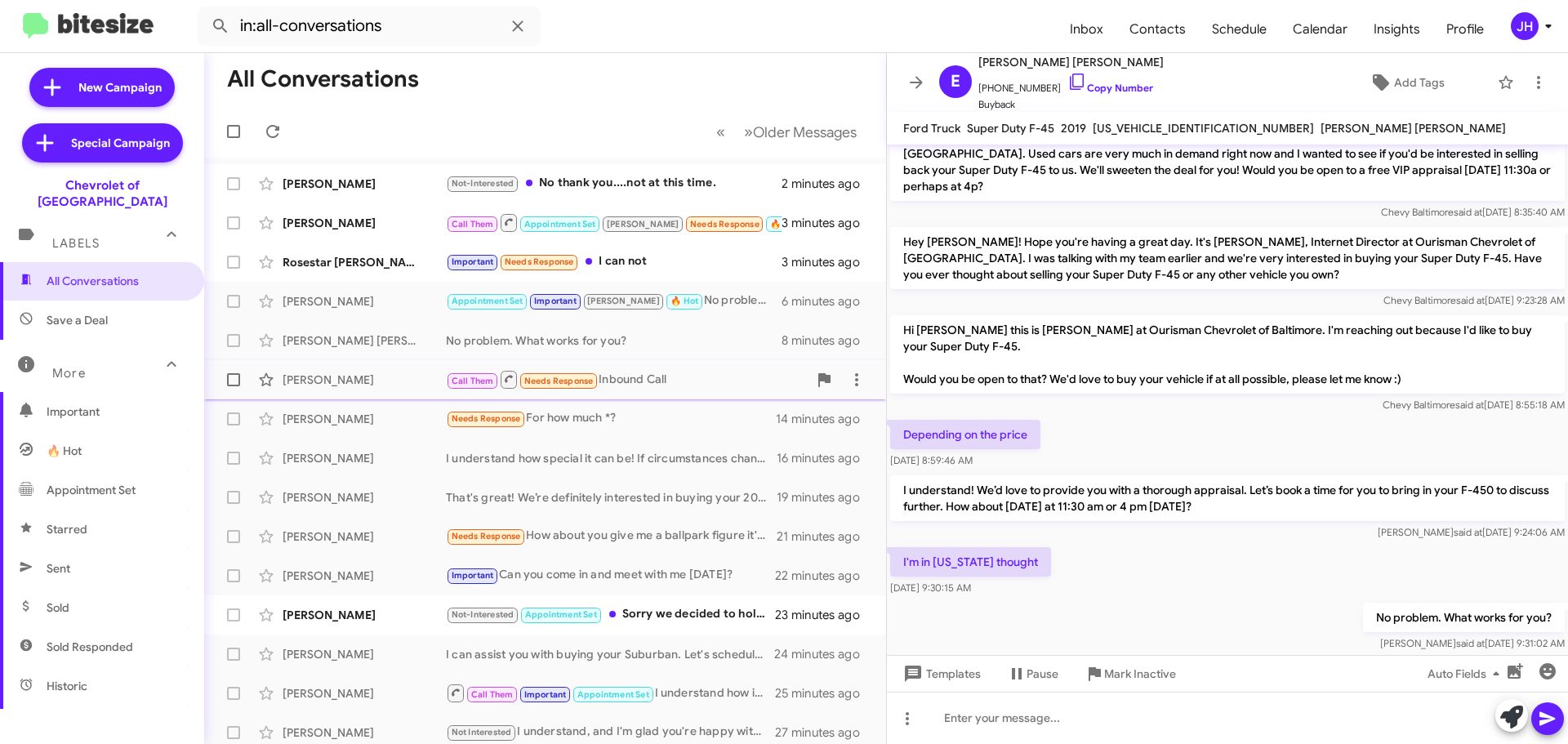
click at [731, 372] on div "Call Them Needs Response Inbound Call" at bounding box center [626, 379] width 361 height 21
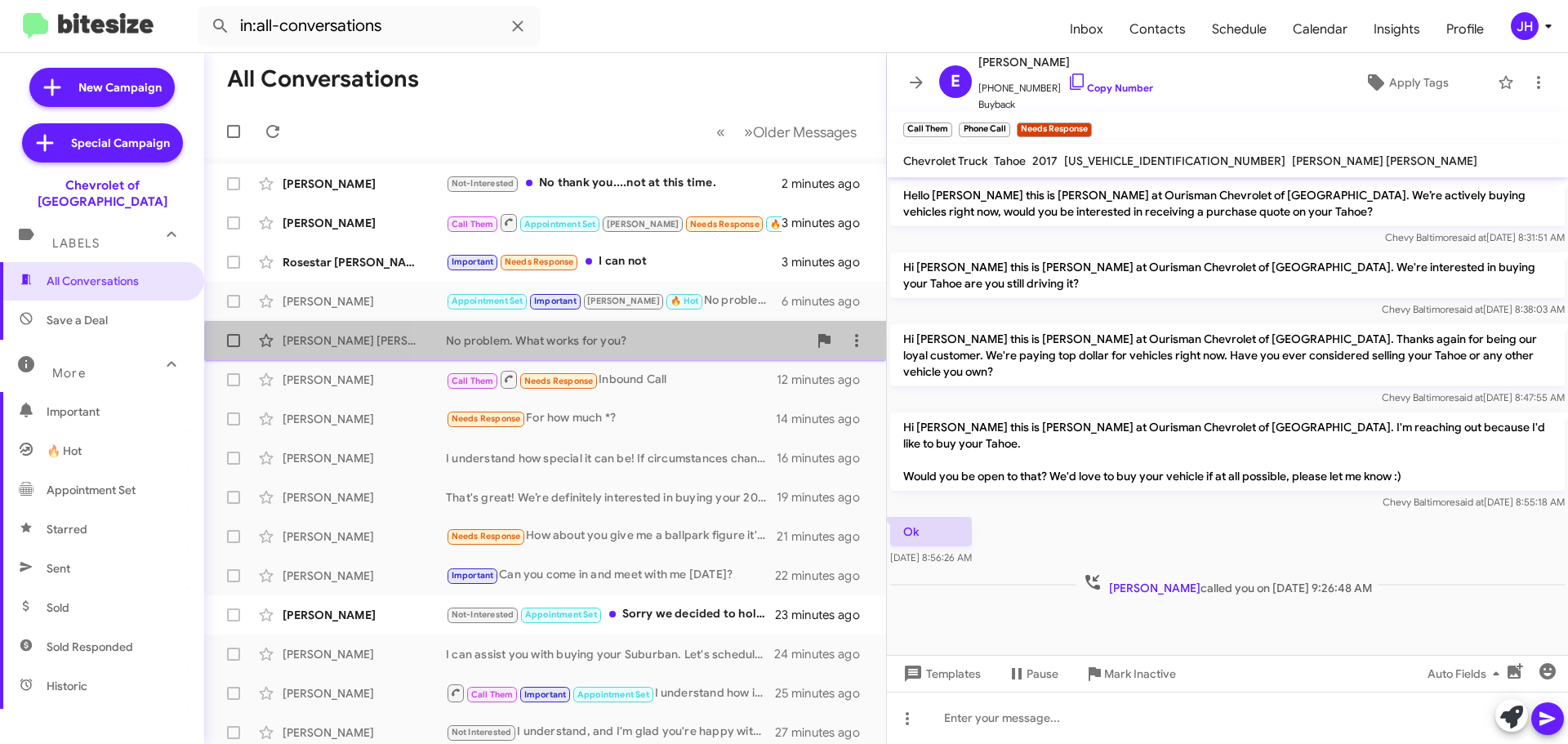
click at [730, 356] on div "[PERSON_NAME] [PERSON_NAME] No problem. What works for you? 8 minutes ago" at bounding box center [545, 341] width 656 height 33
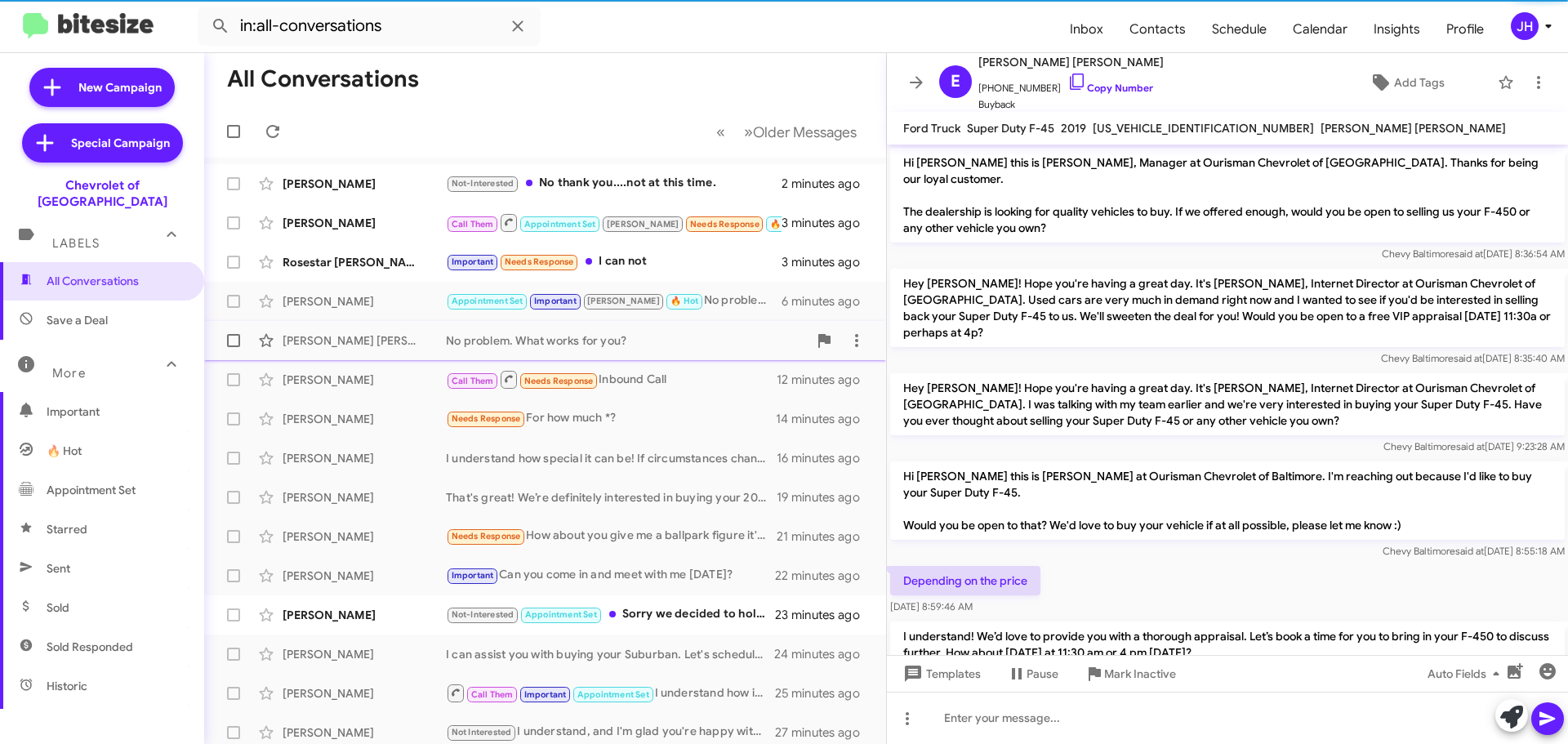
scroll to position [146, 0]
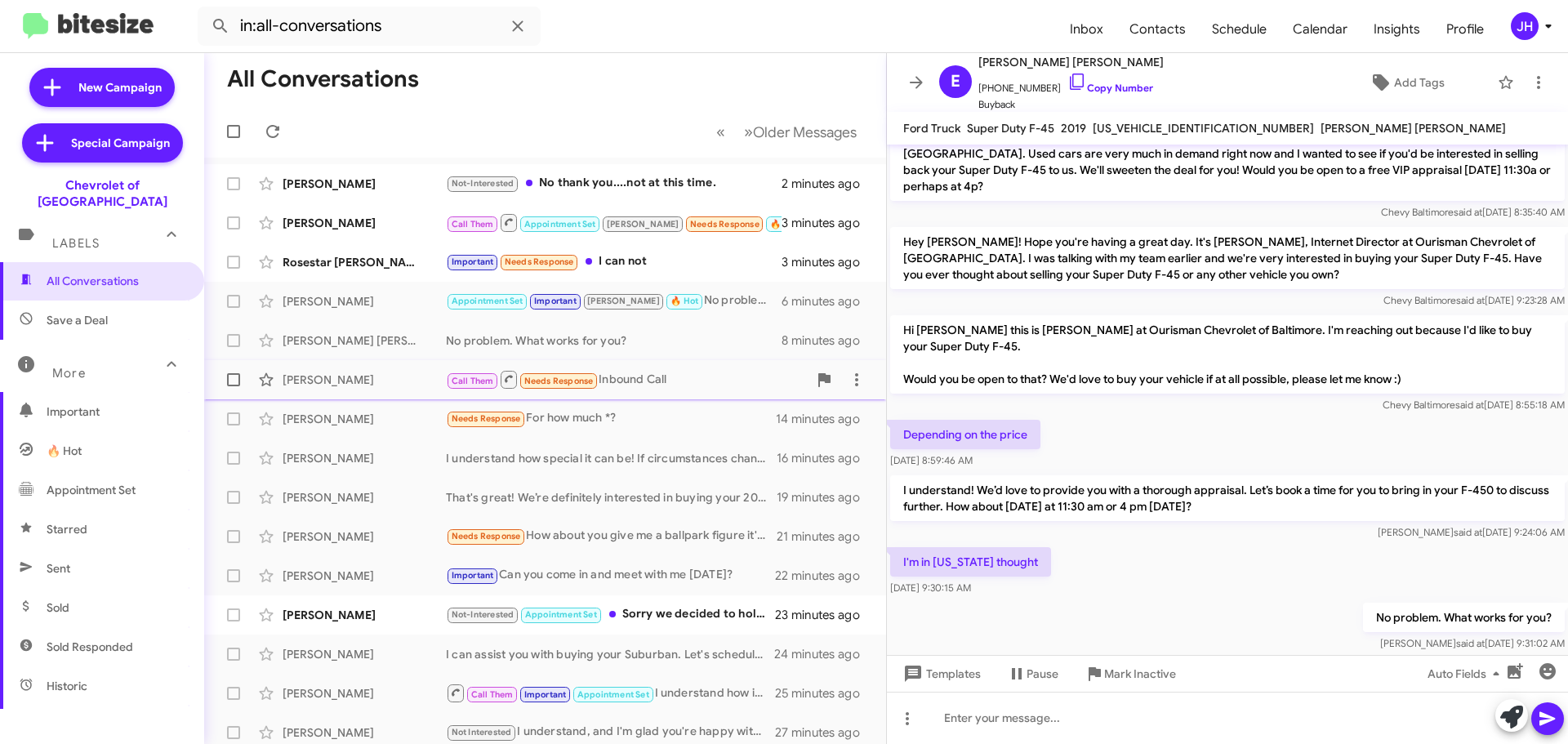
click at [718, 370] on div "Call Them Needs Response Inbound Call" at bounding box center [626, 379] width 361 height 21
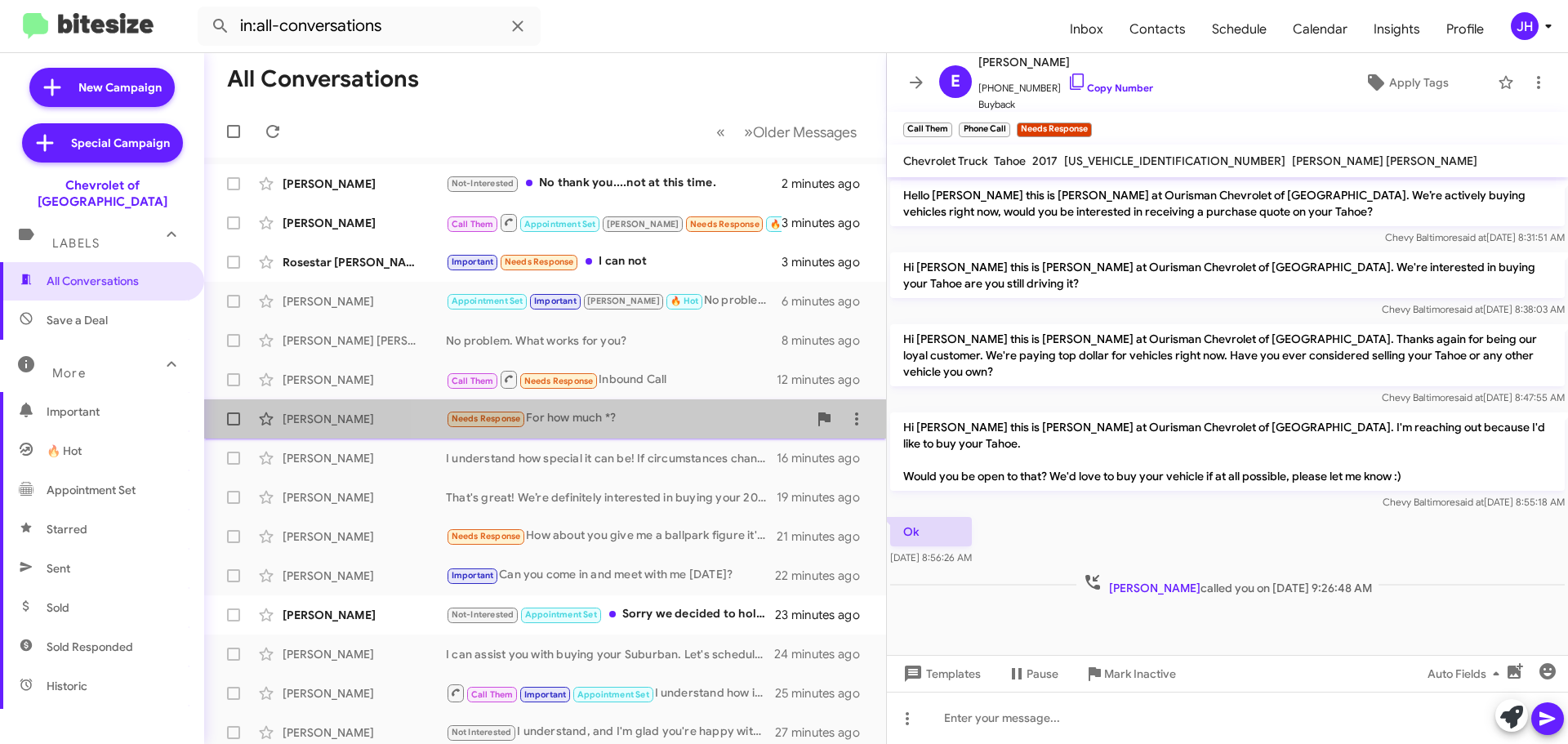
click at [665, 404] on div "[PERSON_NAME] Needs Response For how much *? 14 minutes ago" at bounding box center [545, 419] width 656 height 33
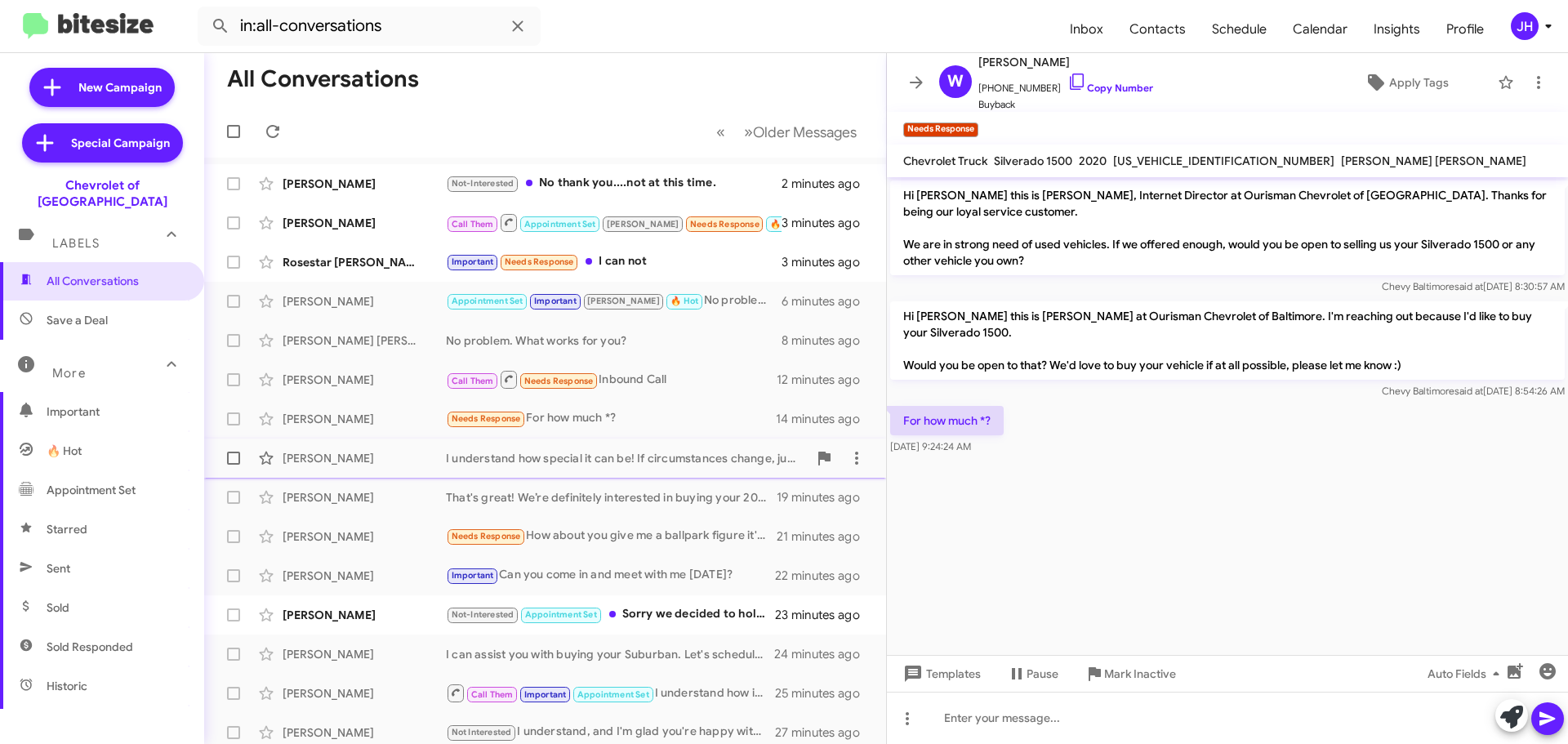
click at [584, 458] on div "I understand how special it can be! If circumstances change, just let us know." at bounding box center [626, 458] width 361 height 16
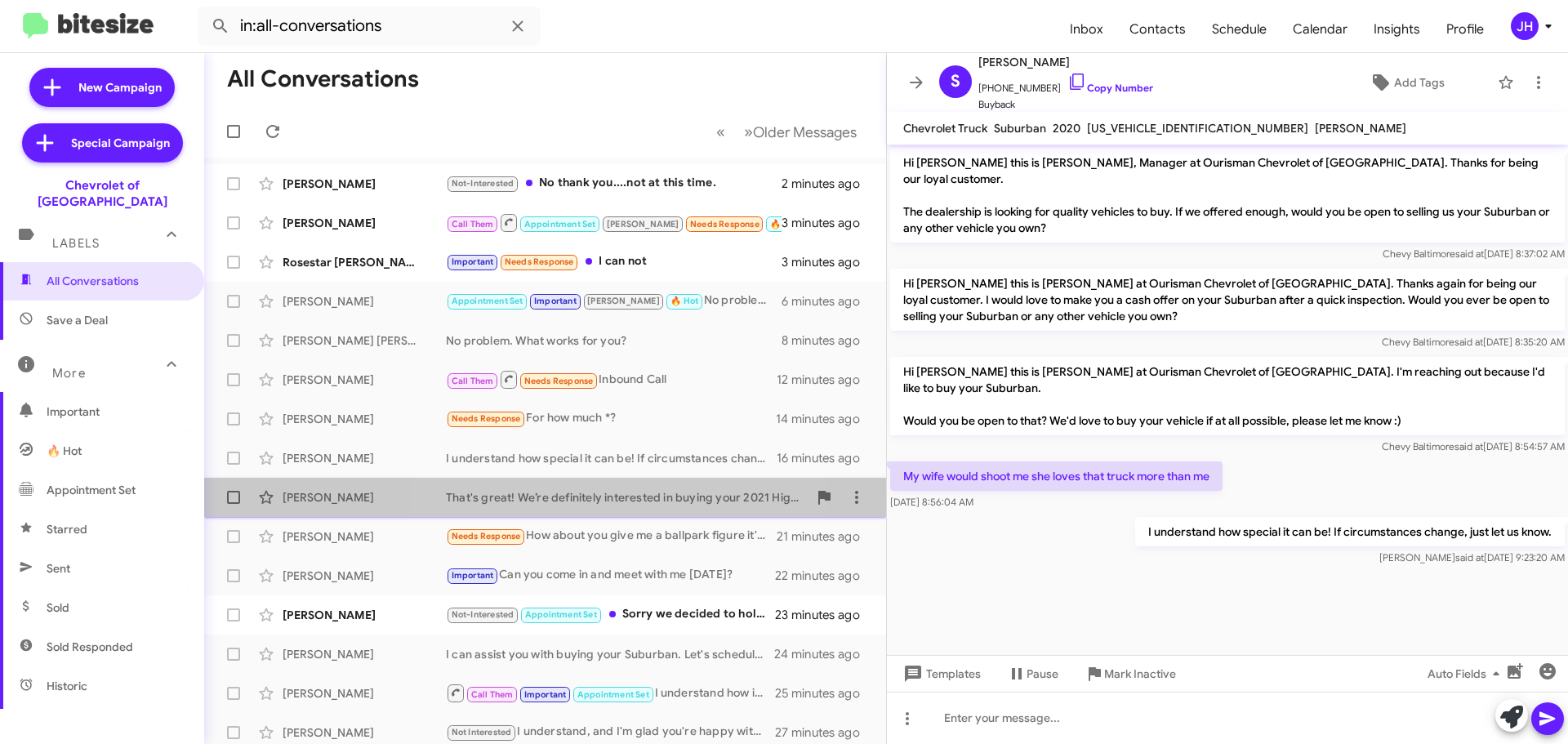
click at [584, 504] on div "That's great! We’re definitely interested in buying your 2021 Highlander. Would…" at bounding box center [626, 497] width 361 height 16
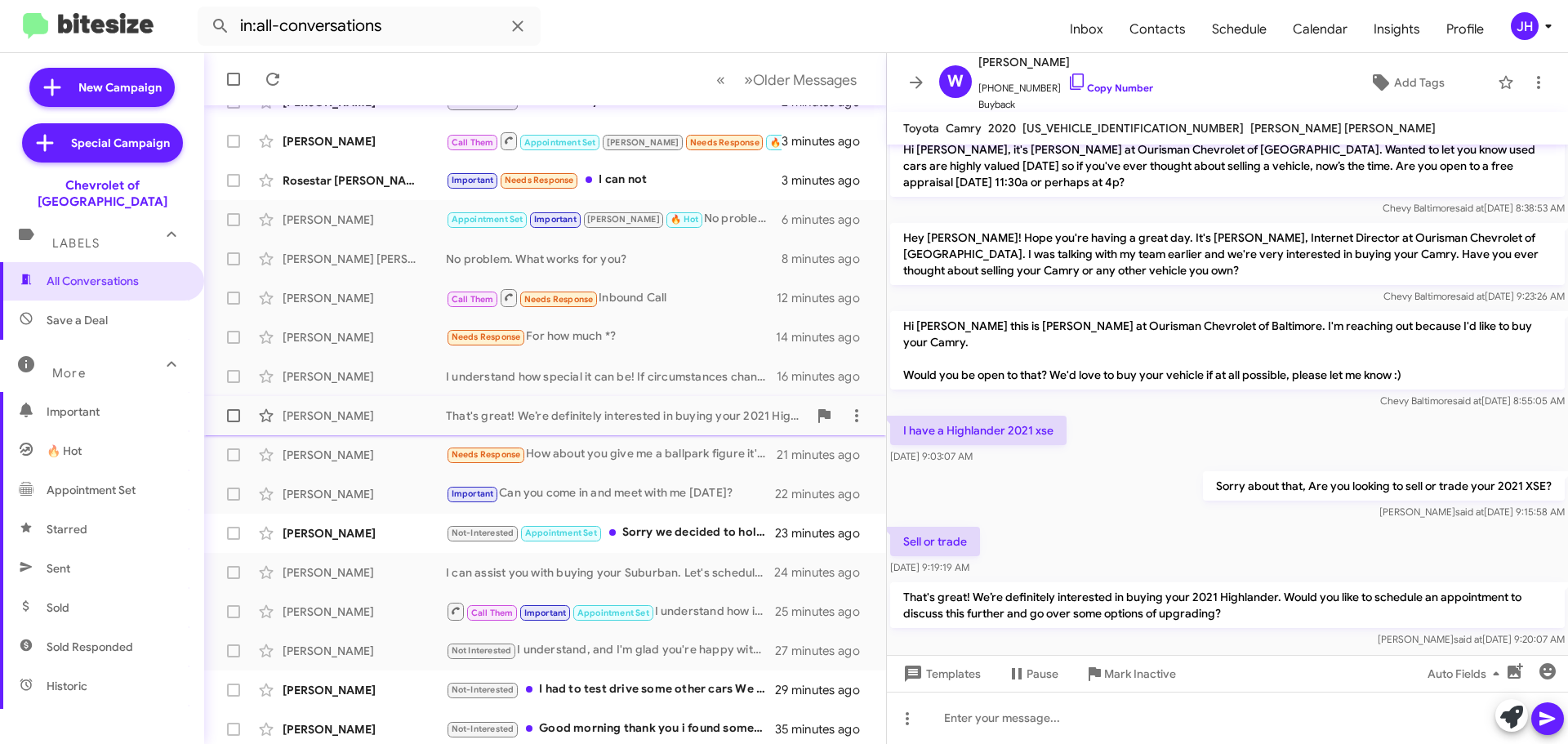
scroll to position [163, 0]
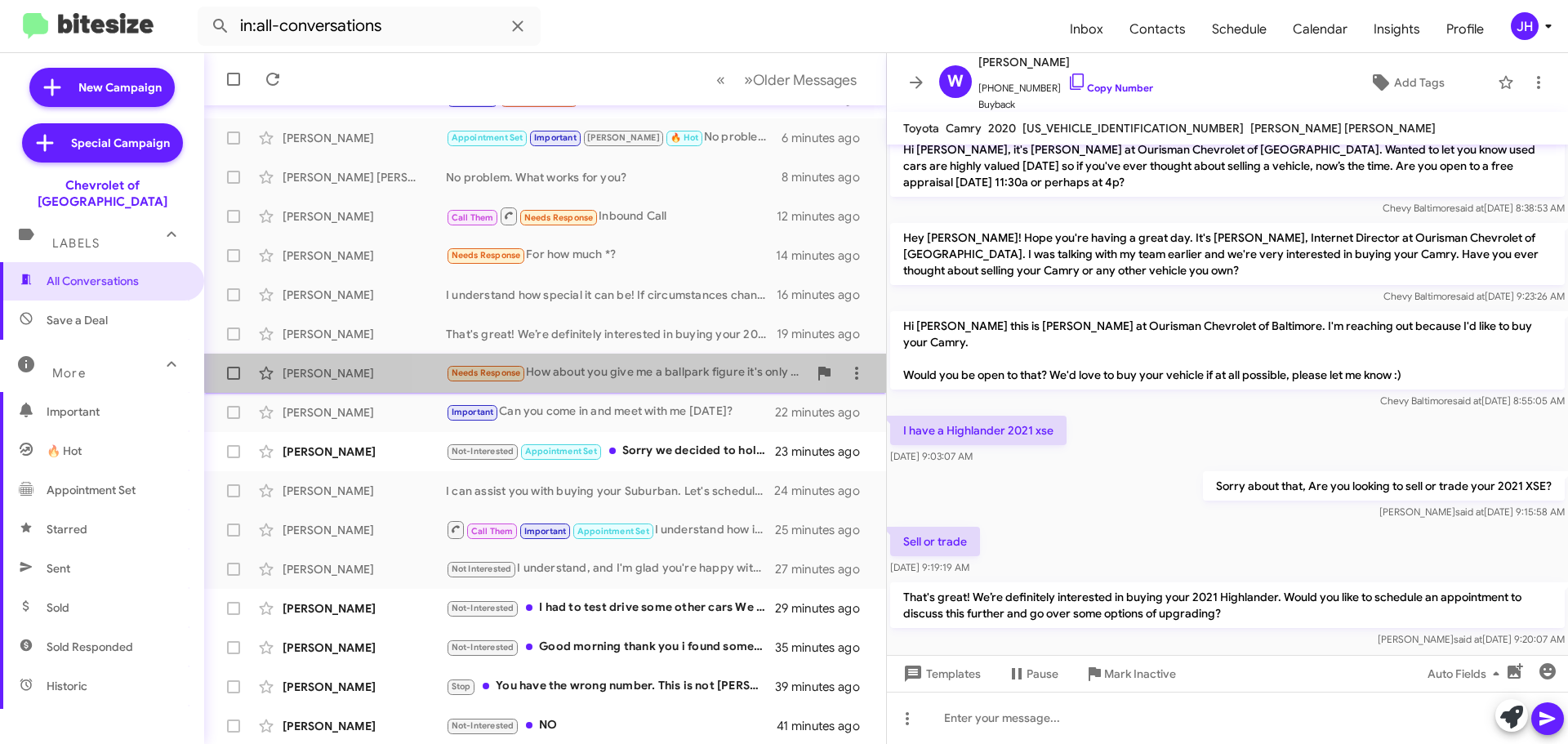
click at [621, 365] on div "Needs Response How about you give me a ballpark figure it's only got 24,000 mil…" at bounding box center [626, 372] width 361 height 19
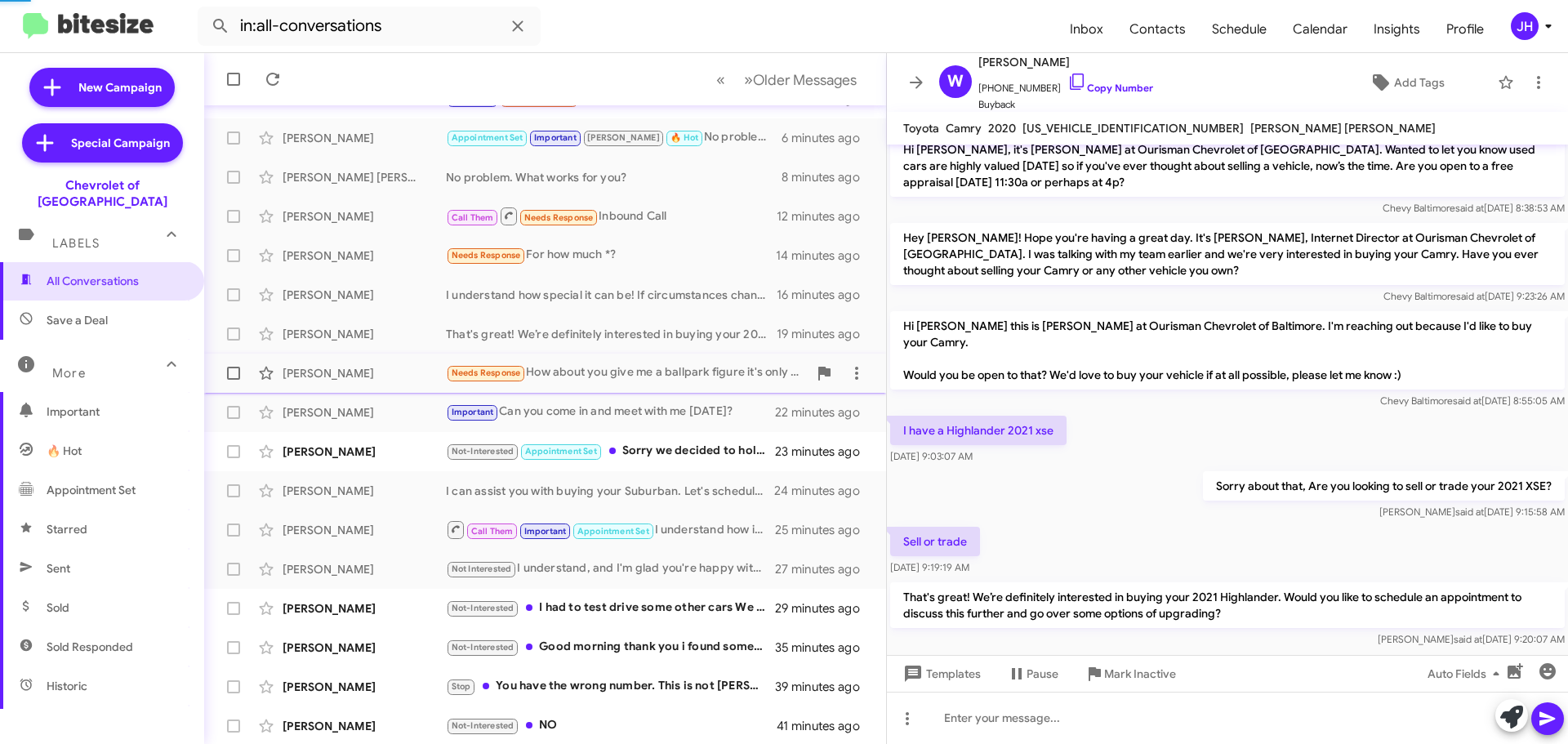
scroll to position [331, 0]
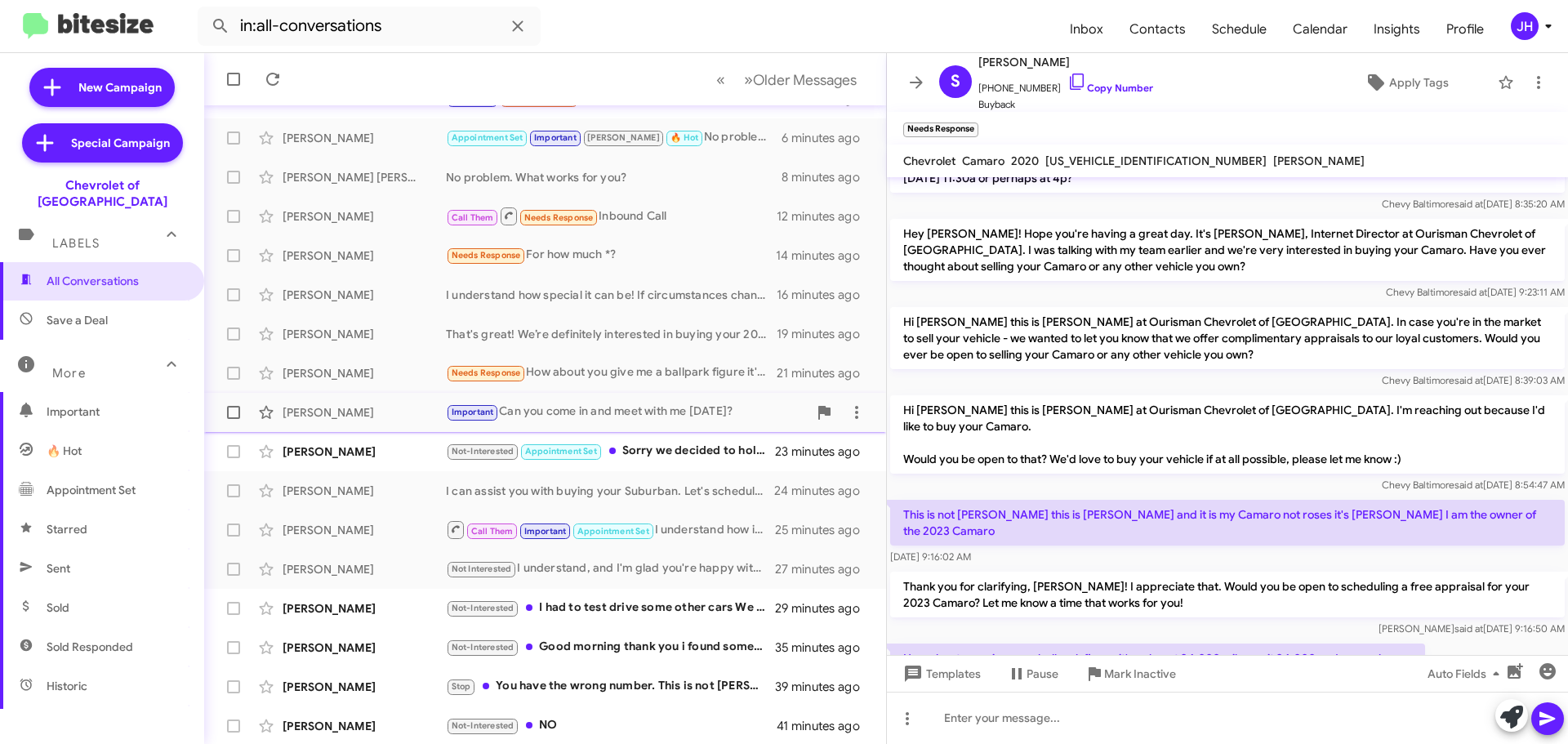
click at [639, 402] on div "Important Can you come in and meet with me [DATE]?" at bounding box center [626, 412] width 361 height 19
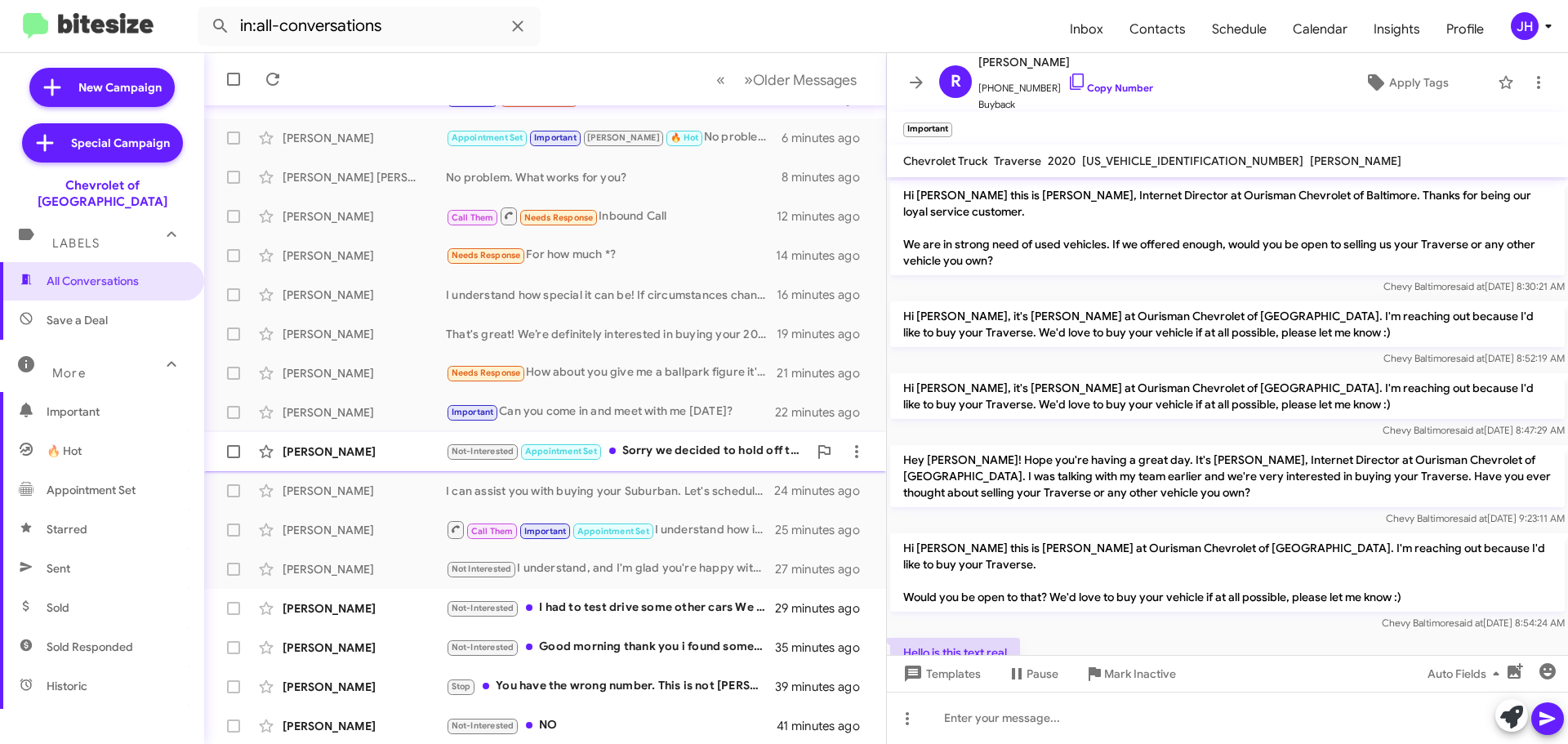
click at [413, 458] on div "[PERSON_NAME]" at bounding box center [364, 452] width 163 height 16
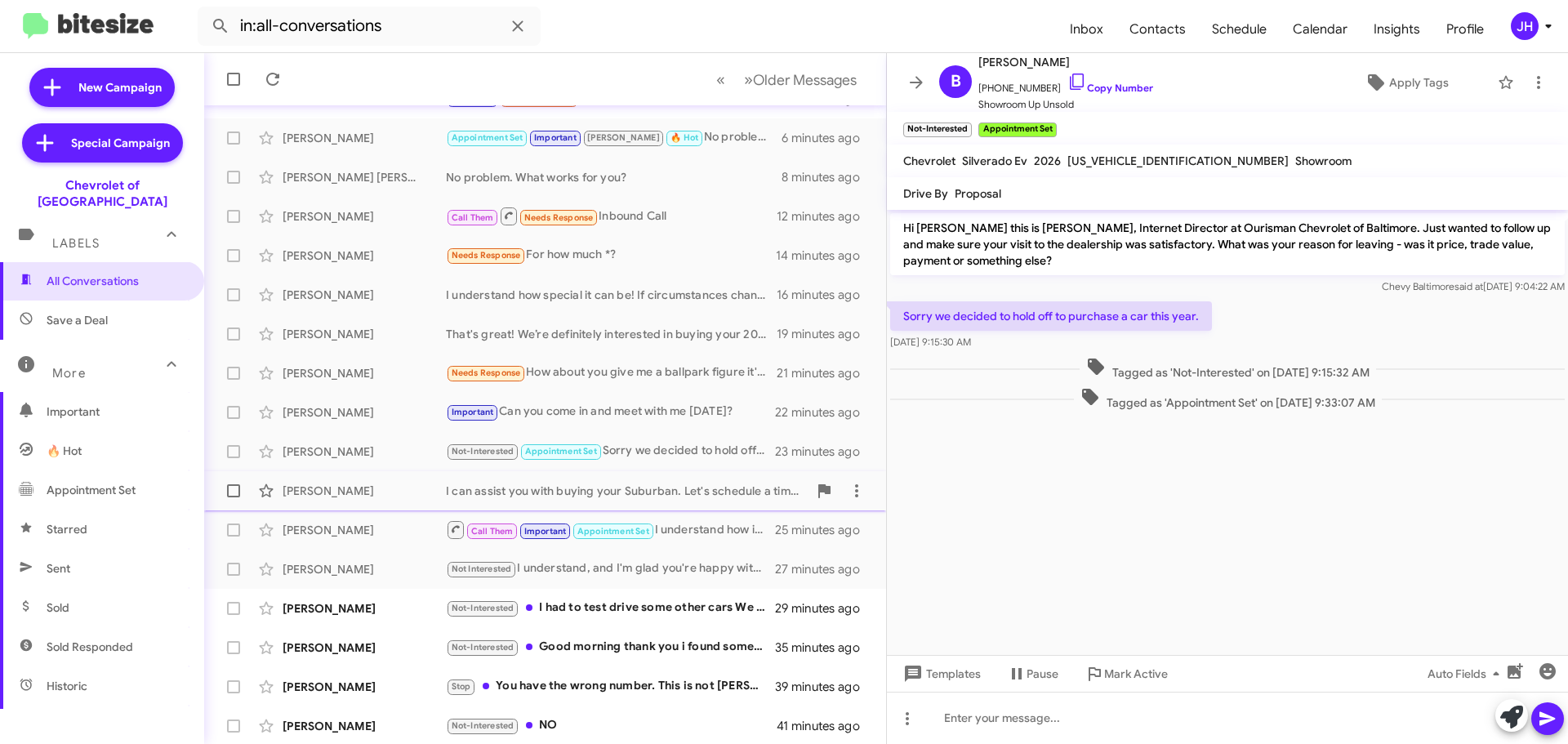
click at [416, 483] on div "[PERSON_NAME]" at bounding box center [364, 491] width 163 height 16
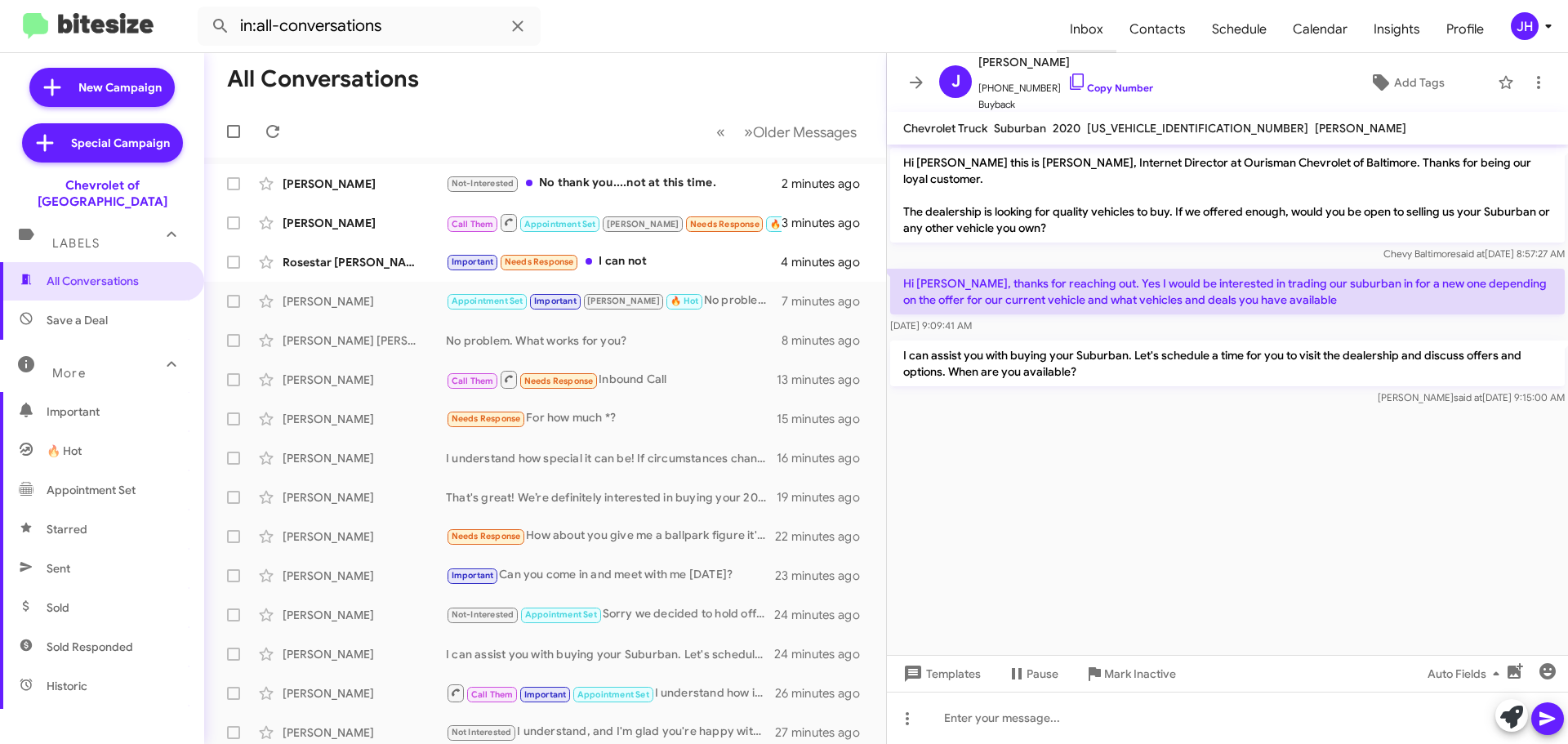
click at [1095, 23] on span "Inbox" at bounding box center [1086, 30] width 59 height 48
